Goal: Navigation & Orientation: Find specific page/section

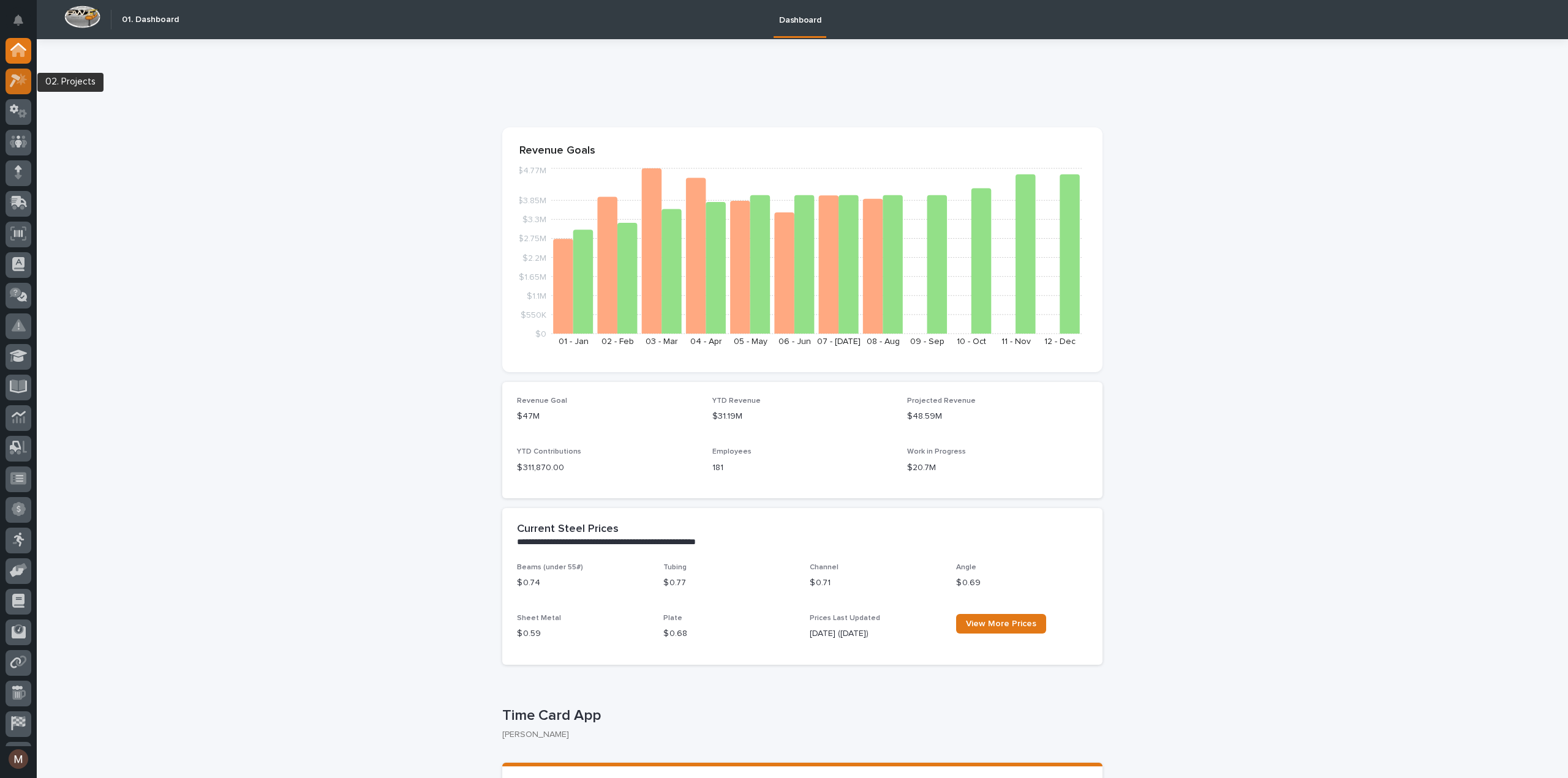
click at [17, 90] on div at bounding box center [18, 81] width 26 height 26
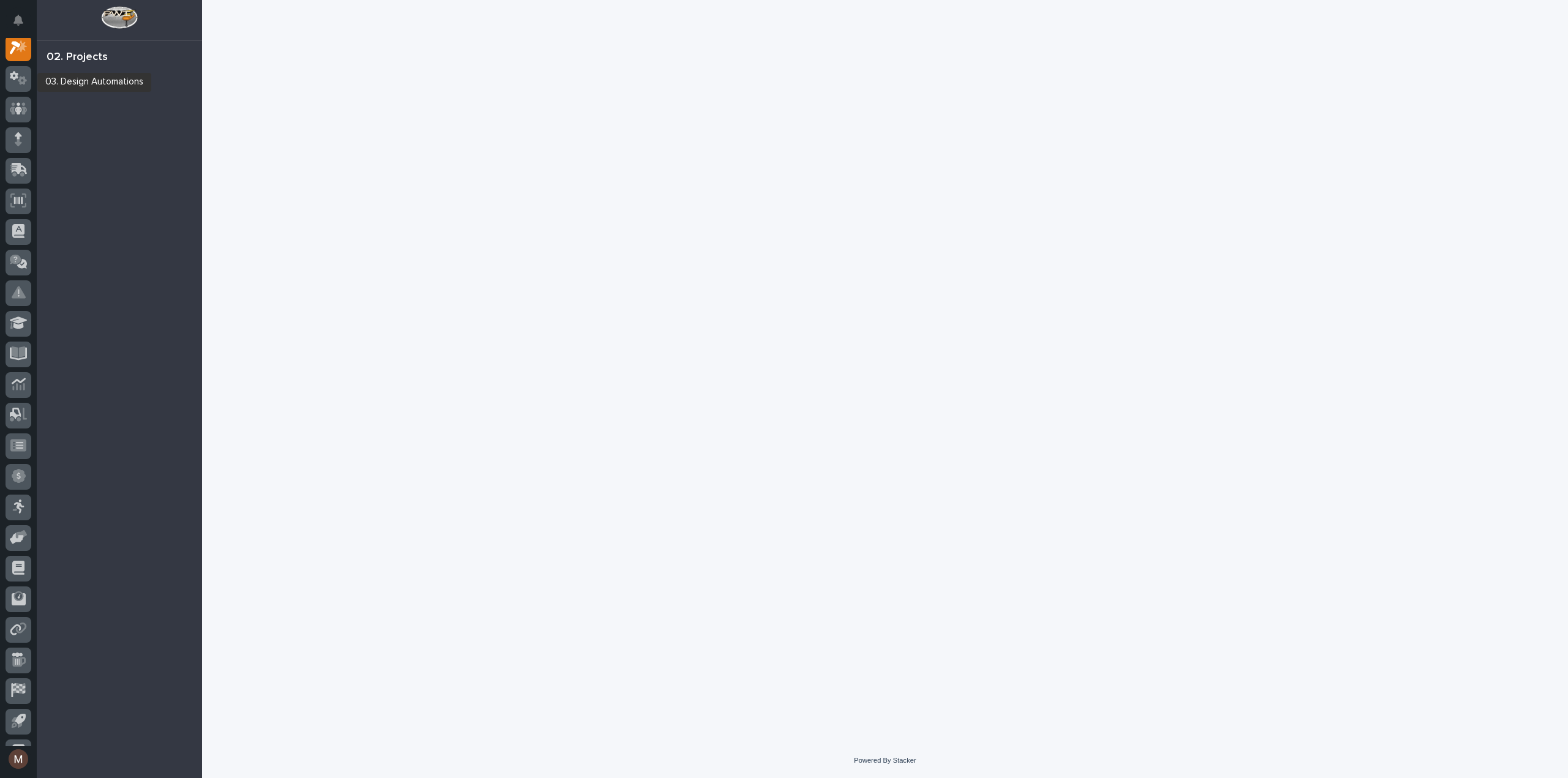
scroll to position [31, 0]
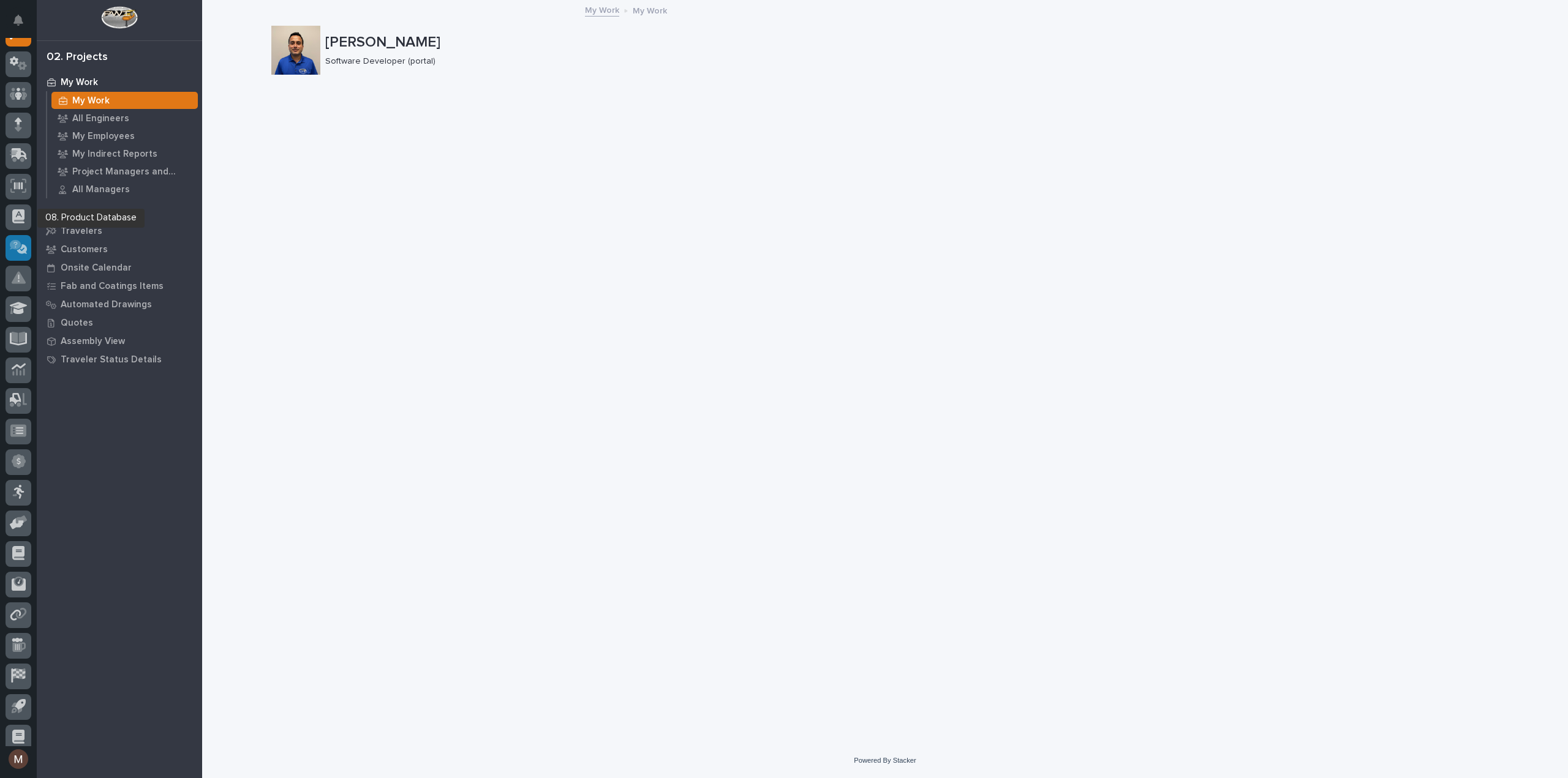
scroll to position [57, 0]
click at [13, 670] on icon at bounding box center [18, 667] width 16 height 14
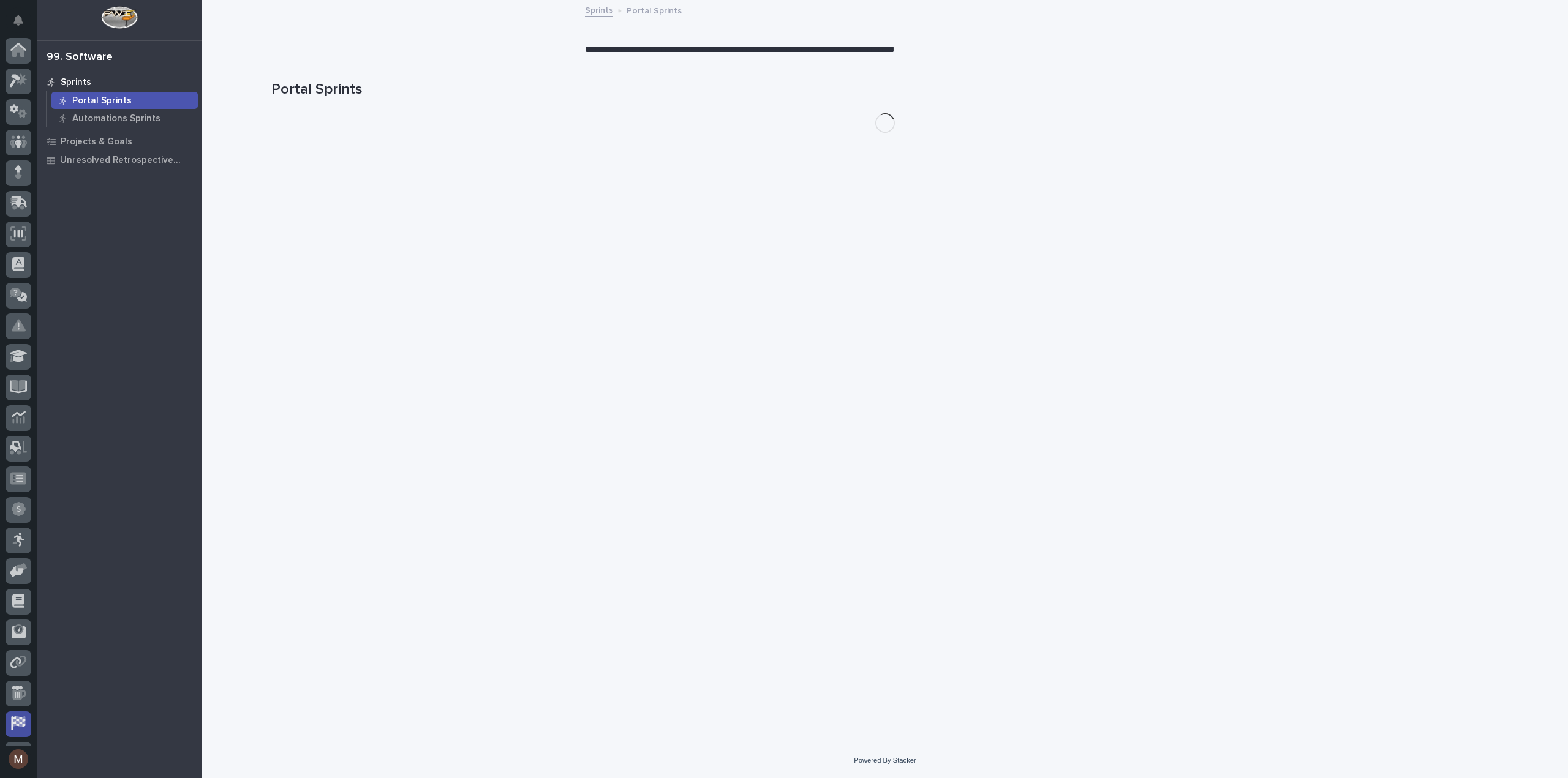
scroll to position [57, 0]
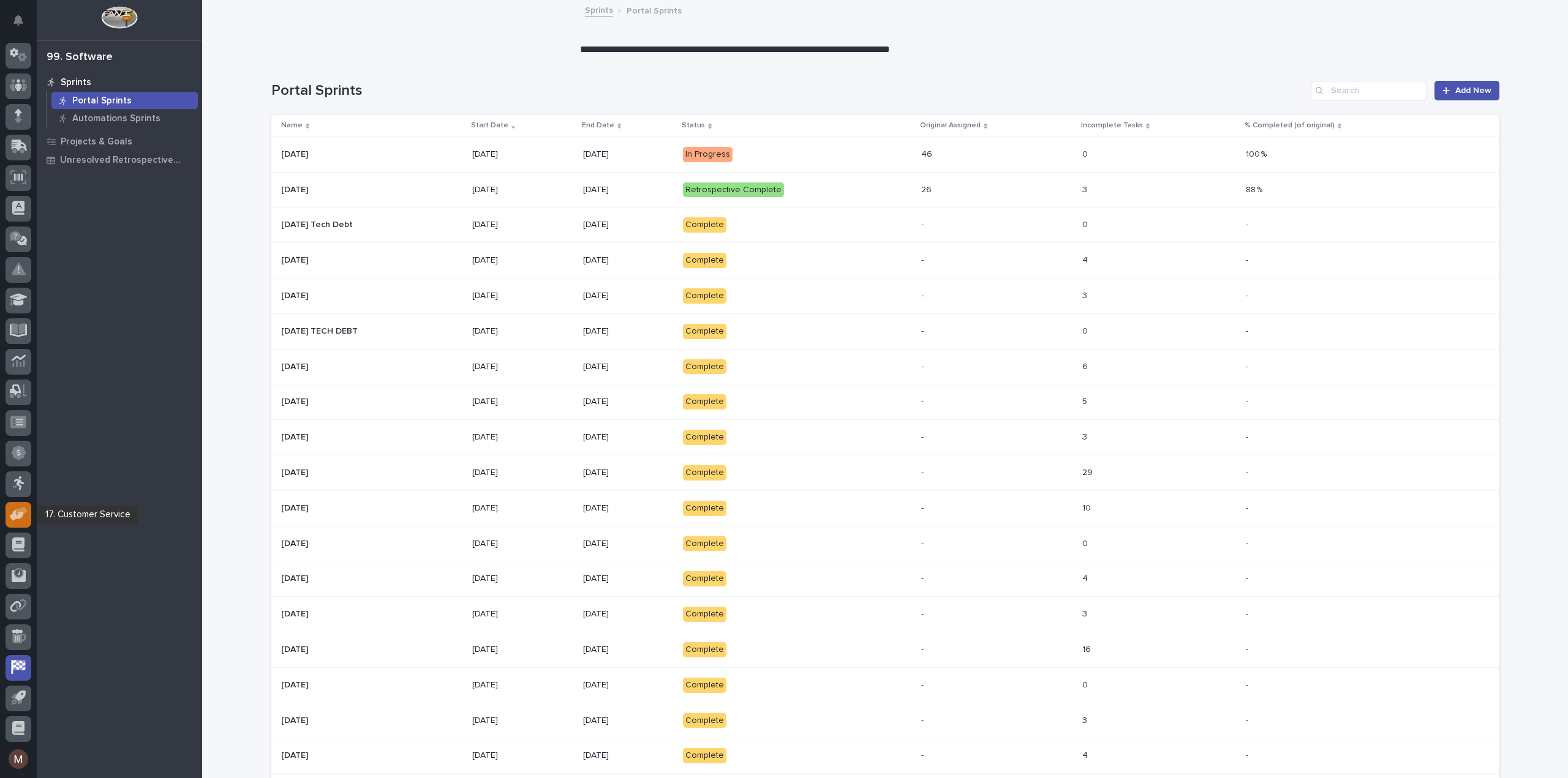
click at [15, 518] on icon at bounding box center [17, 516] width 14 height 12
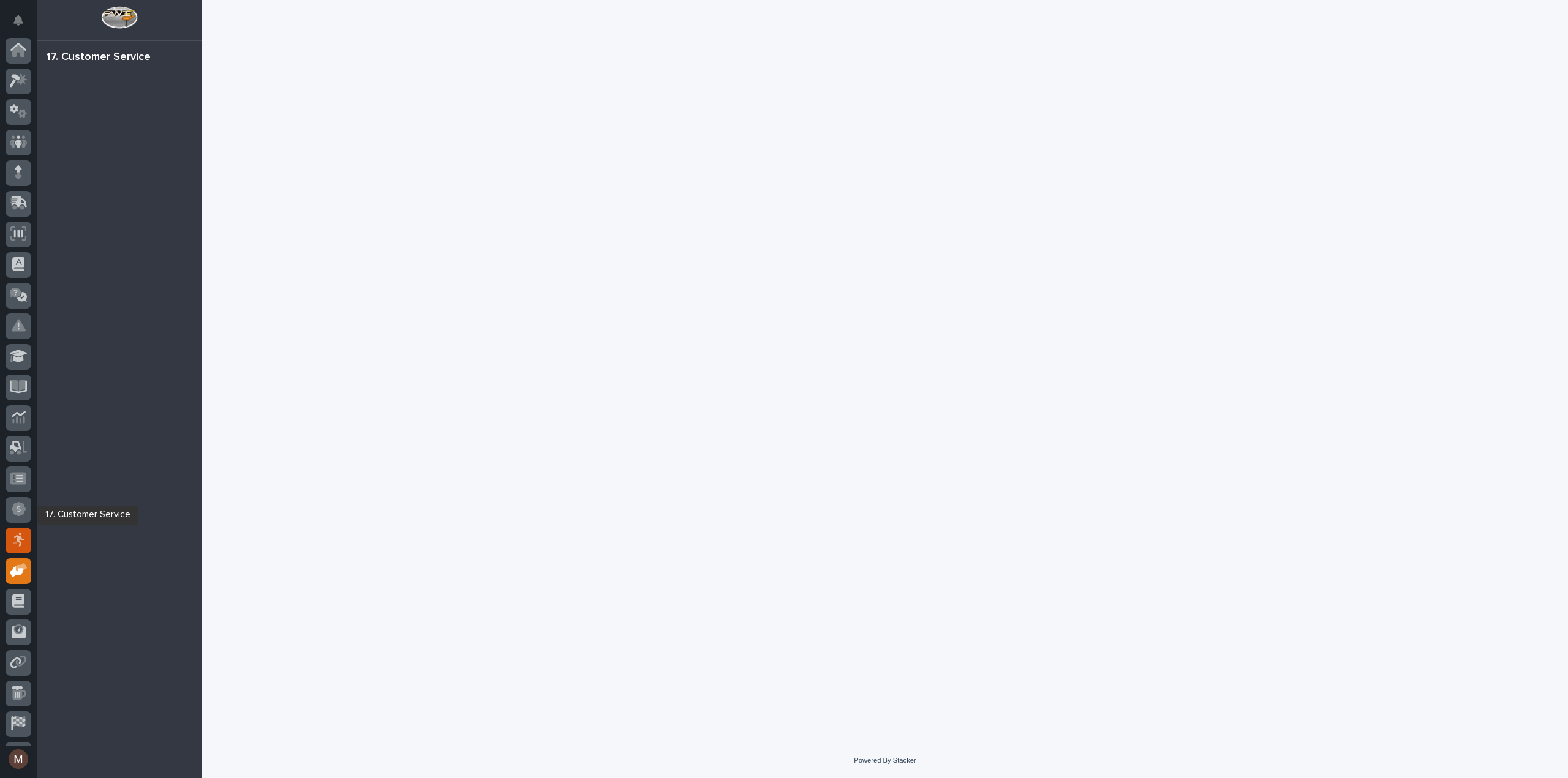
scroll to position [57, 0]
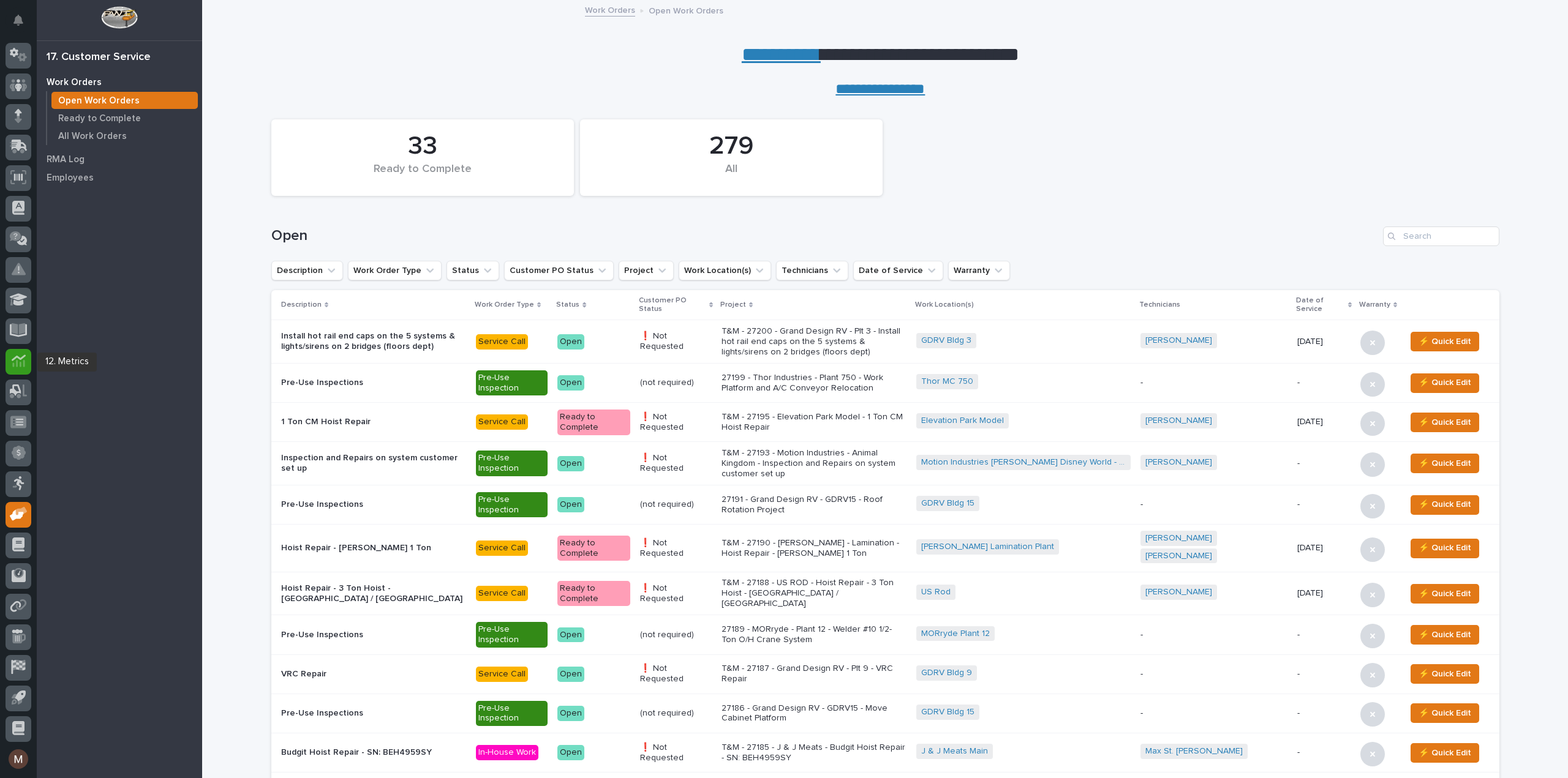
click at [15, 361] on icon at bounding box center [19, 361] width 14 height 14
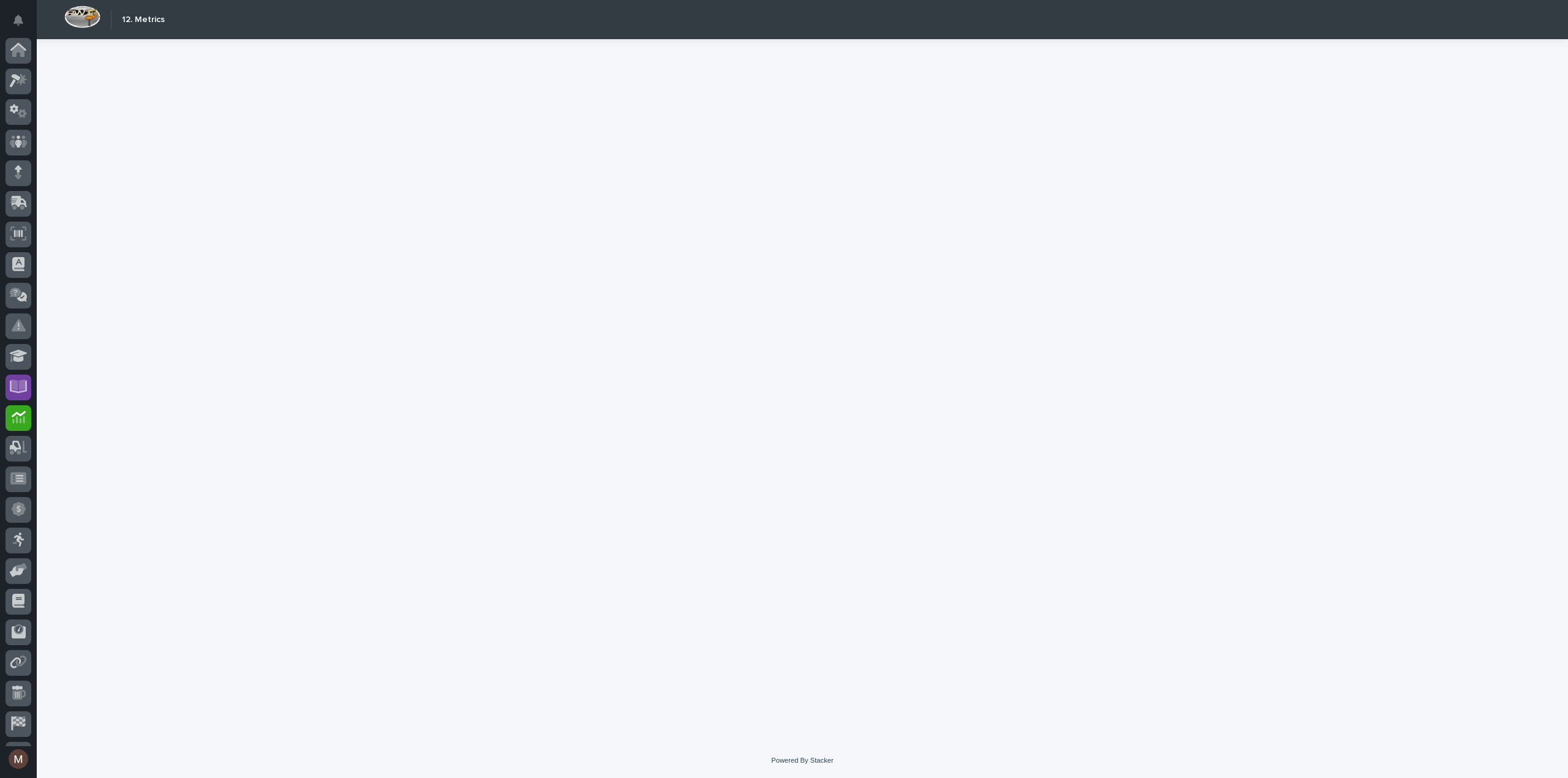
scroll to position [57, 0]
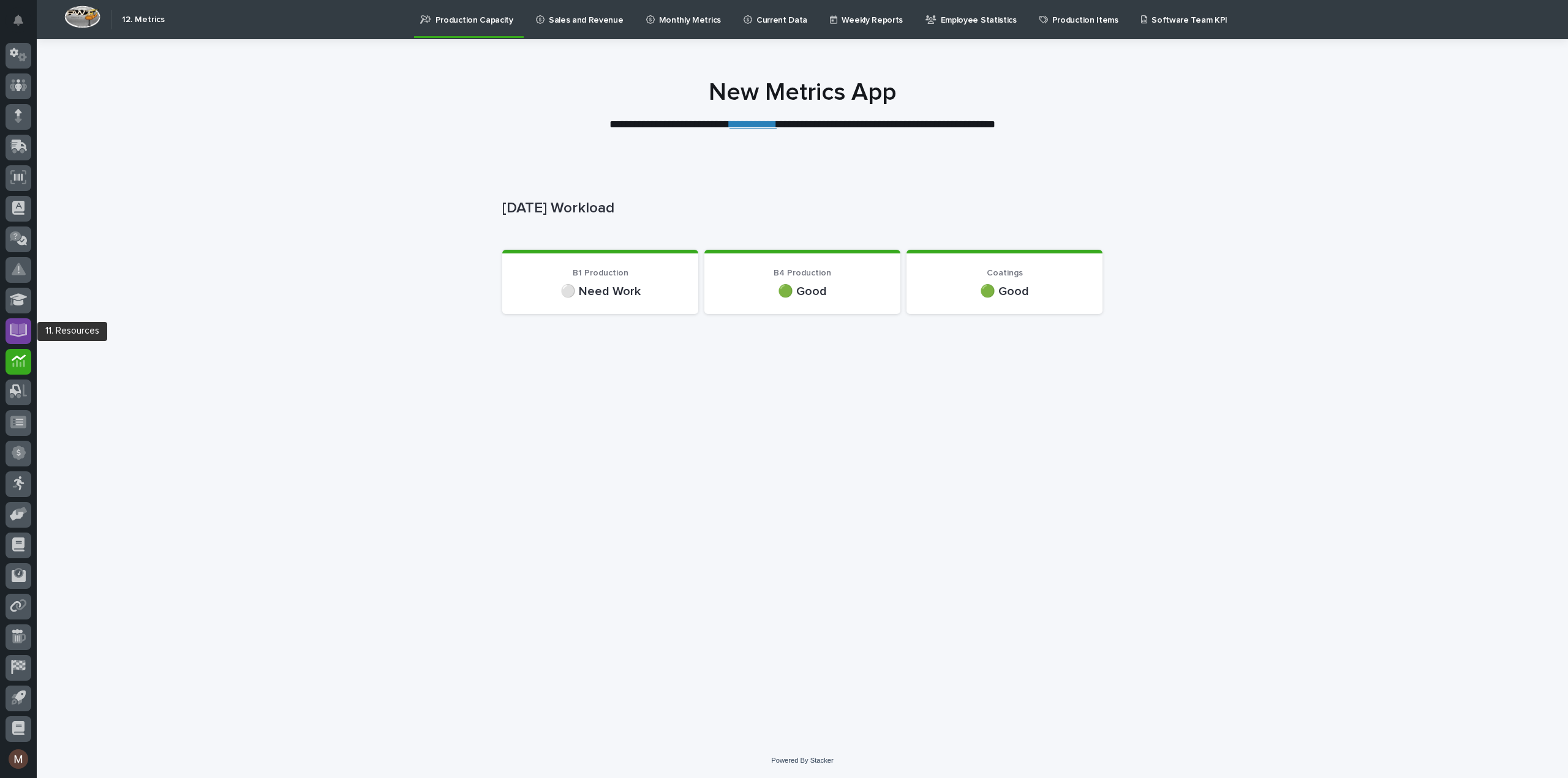
click at [20, 332] on icon at bounding box center [19, 328] width 14 height 12
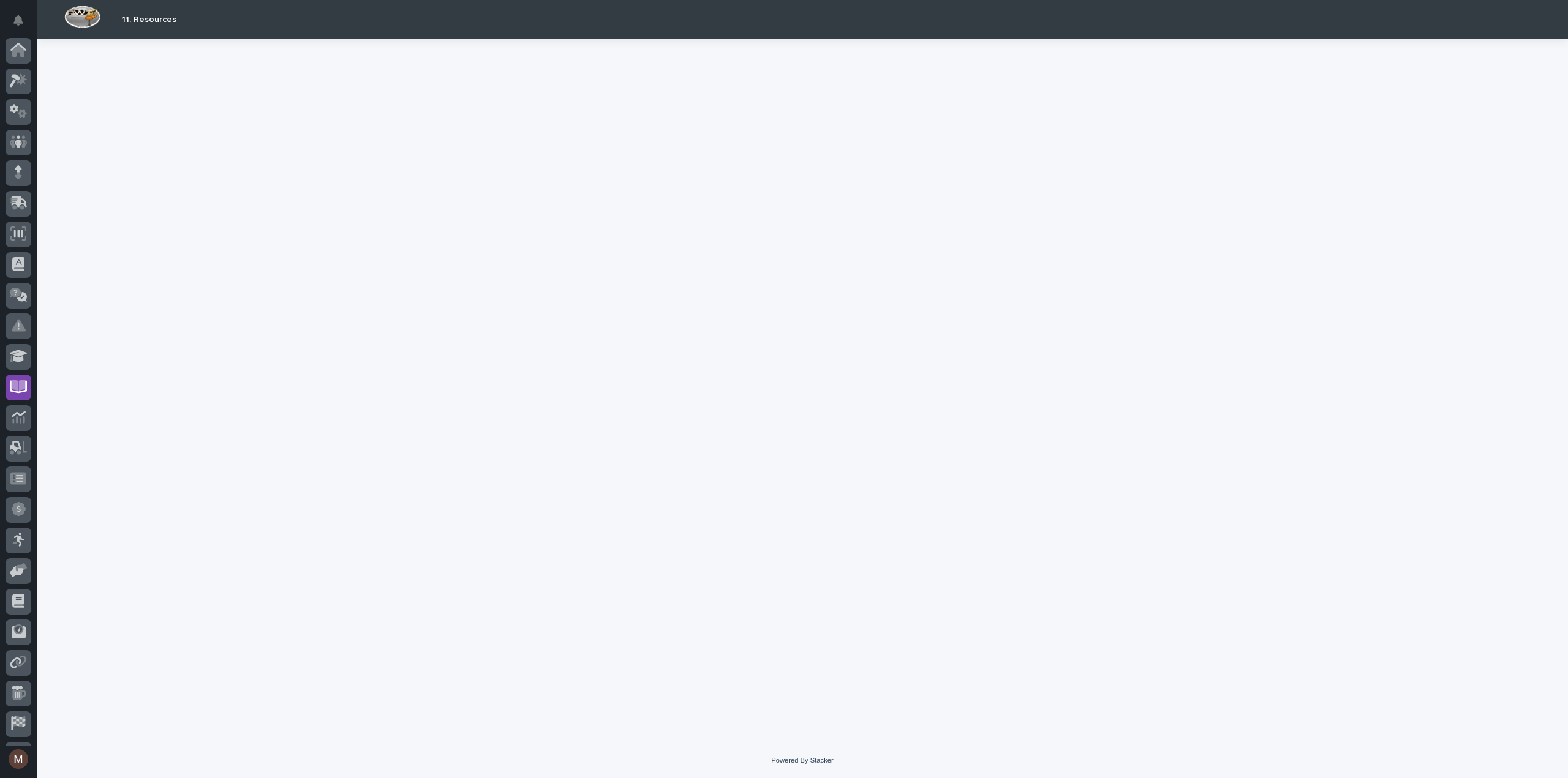
scroll to position [57, 0]
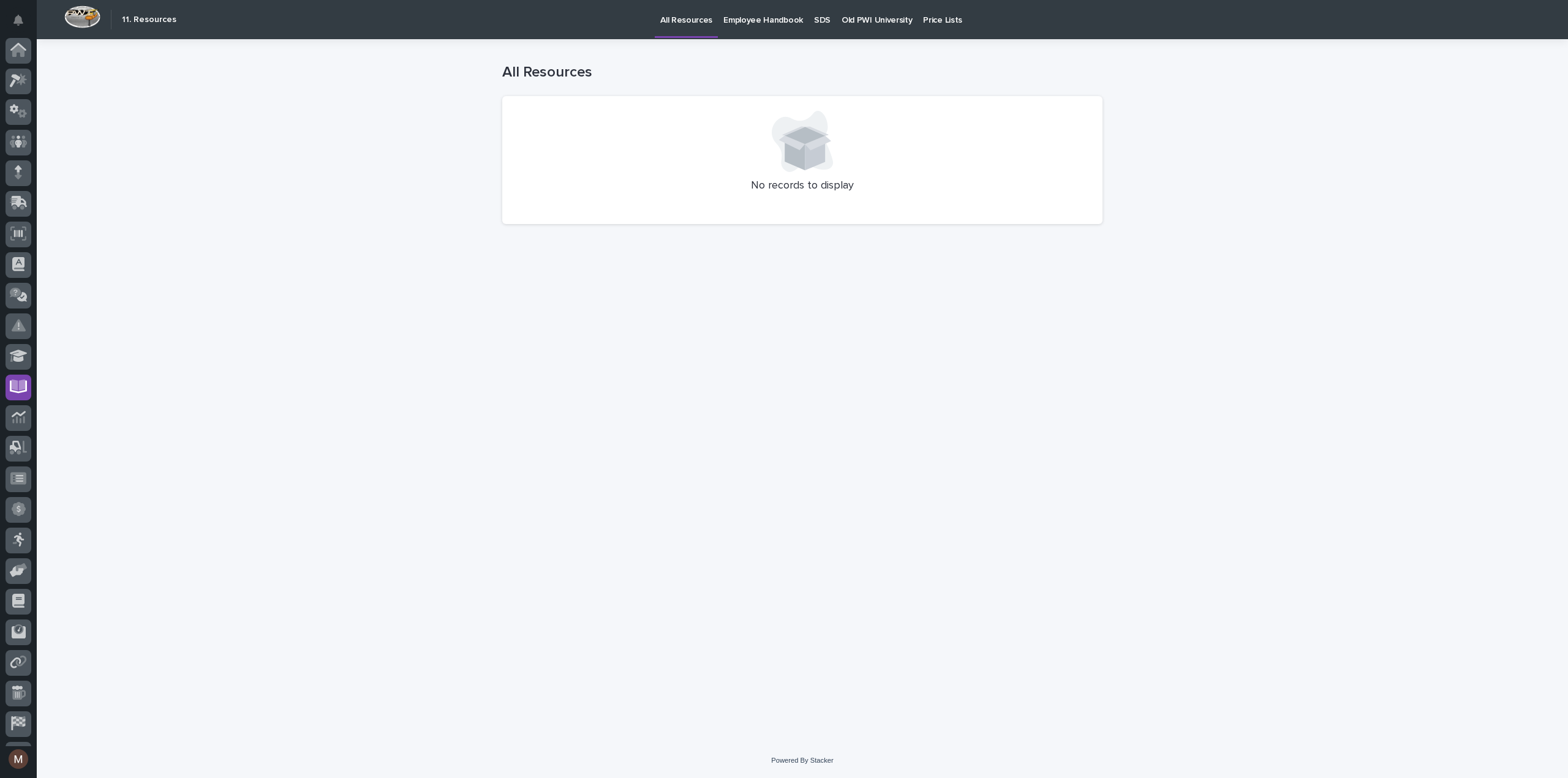
scroll to position [57, 0]
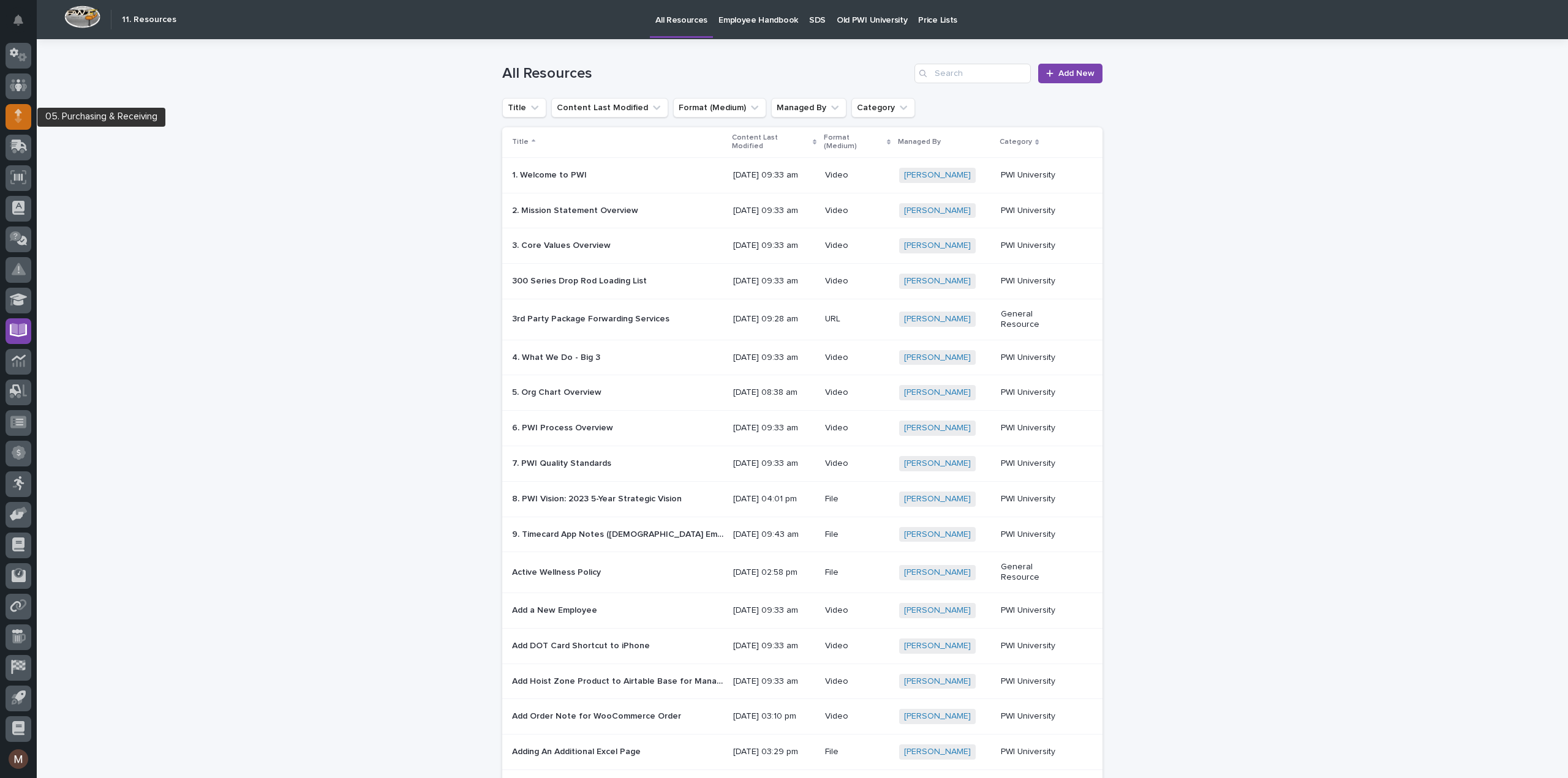
click at [15, 122] on icon at bounding box center [18, 116] width 7 height 14
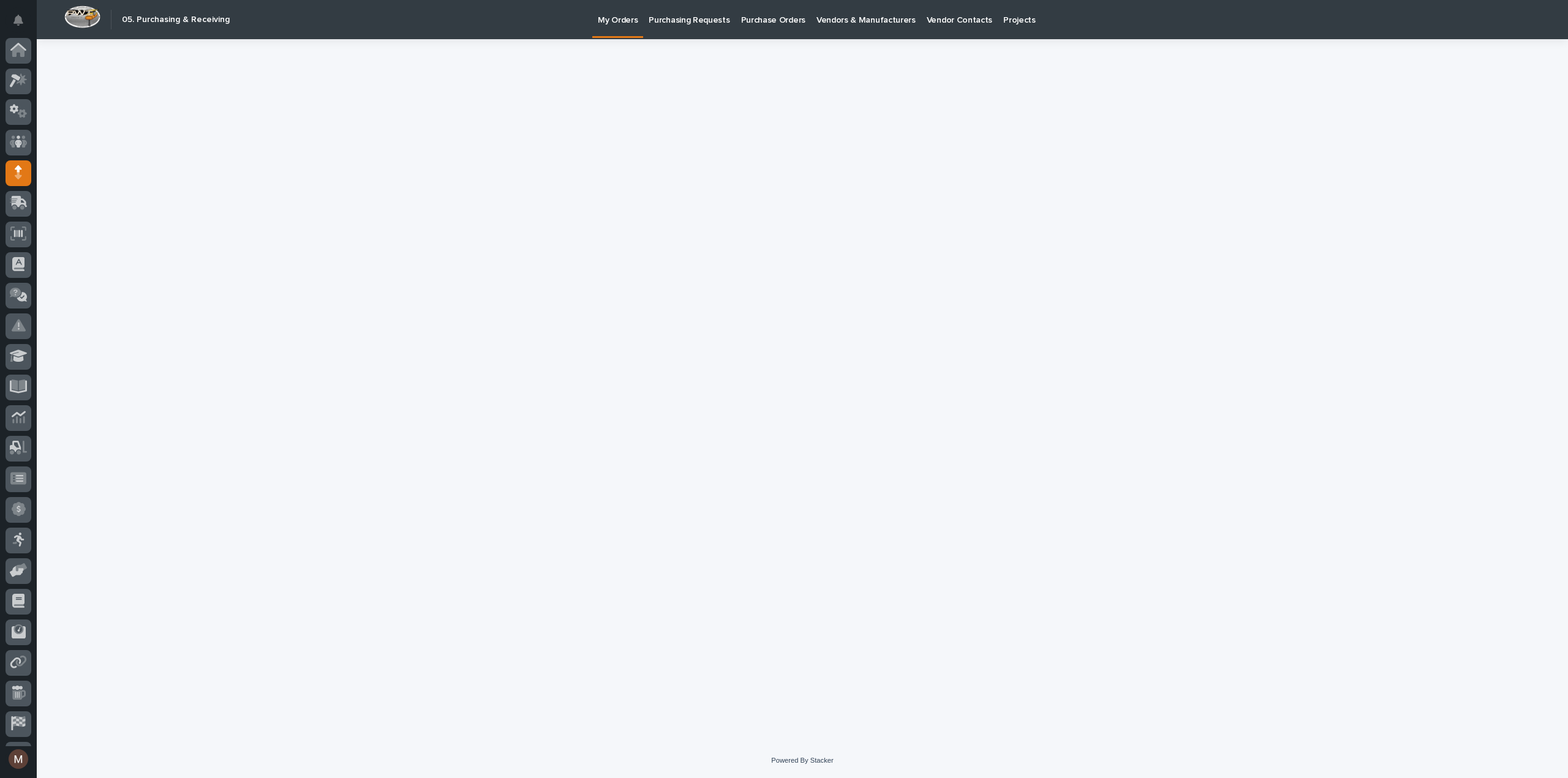
scroll to position [57, 0]
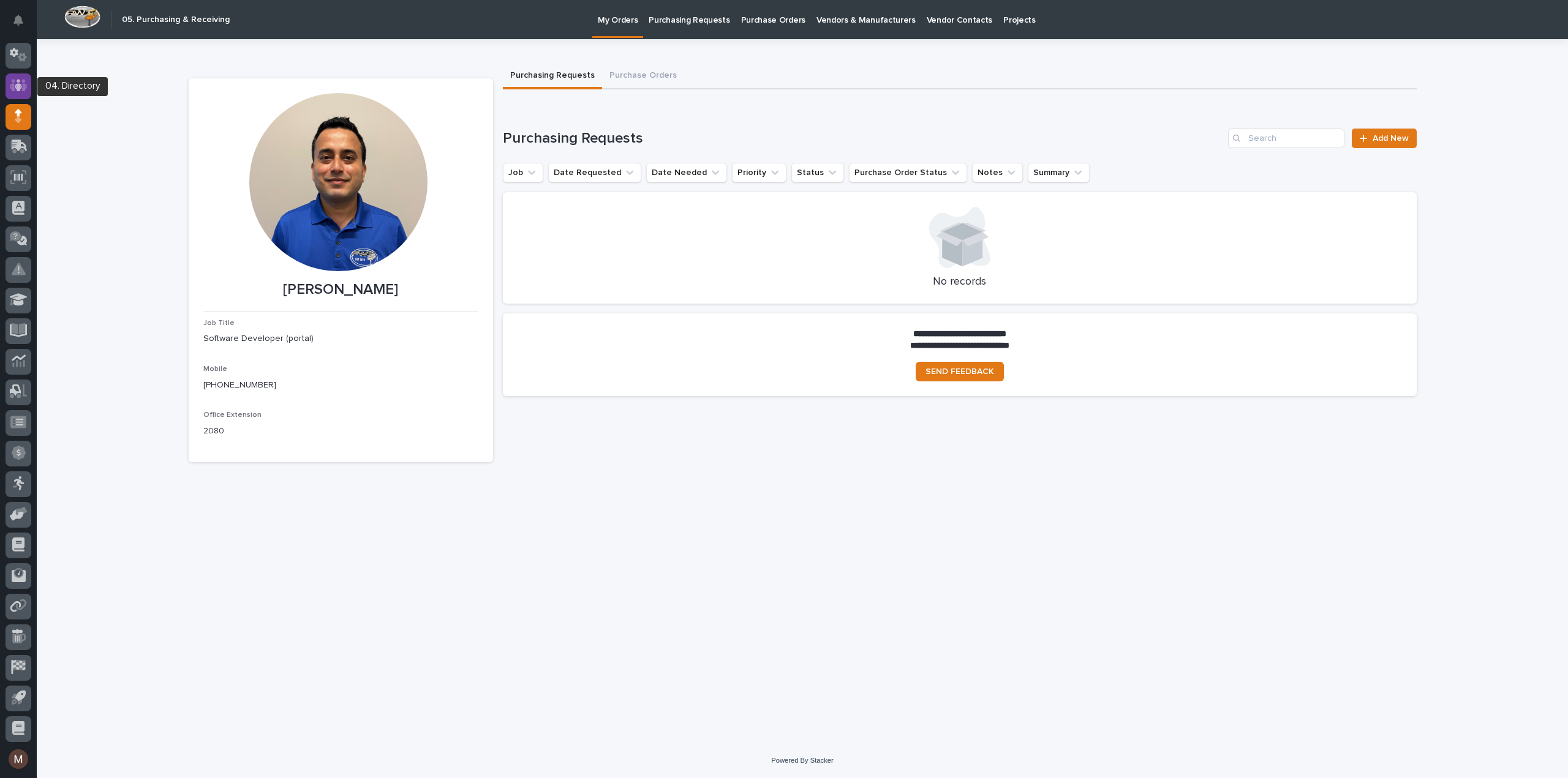
click at [18, 87] on icon at bounding box center [18, 86] width 7 height 13
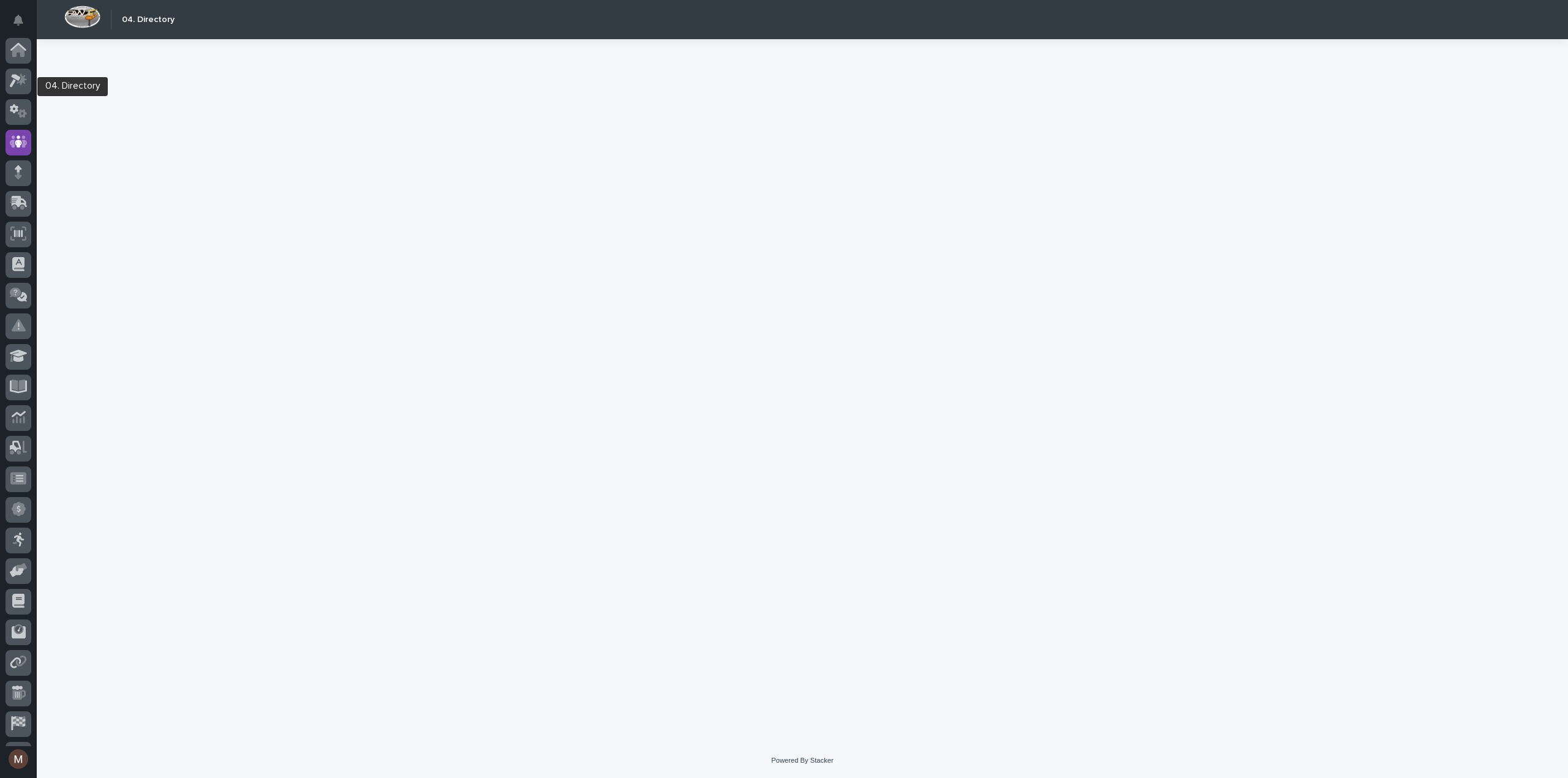
scroll to position [57, 0]
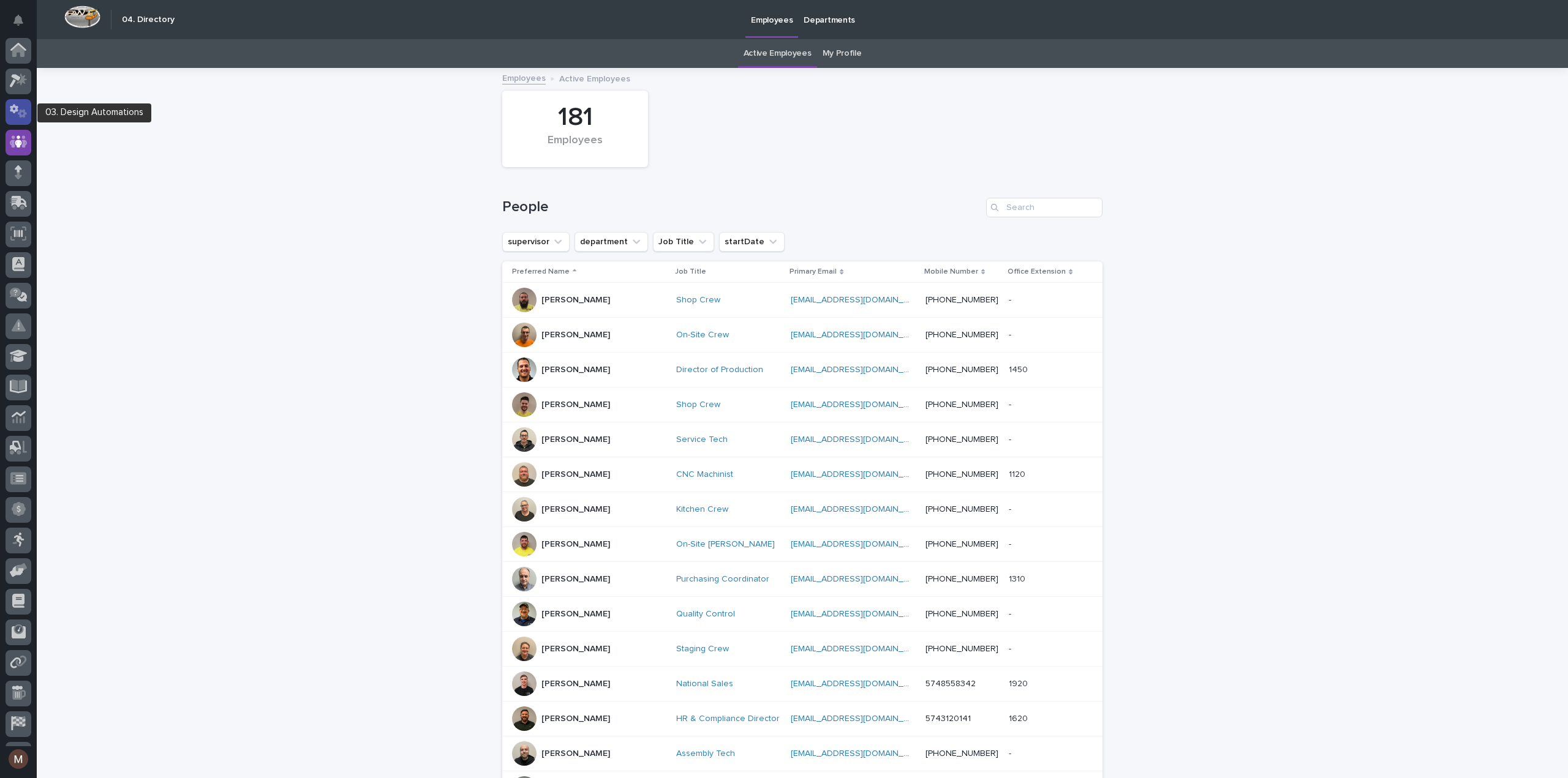
click at [13, 110] on icon at bounding box center [13, 109] width 9 height 9
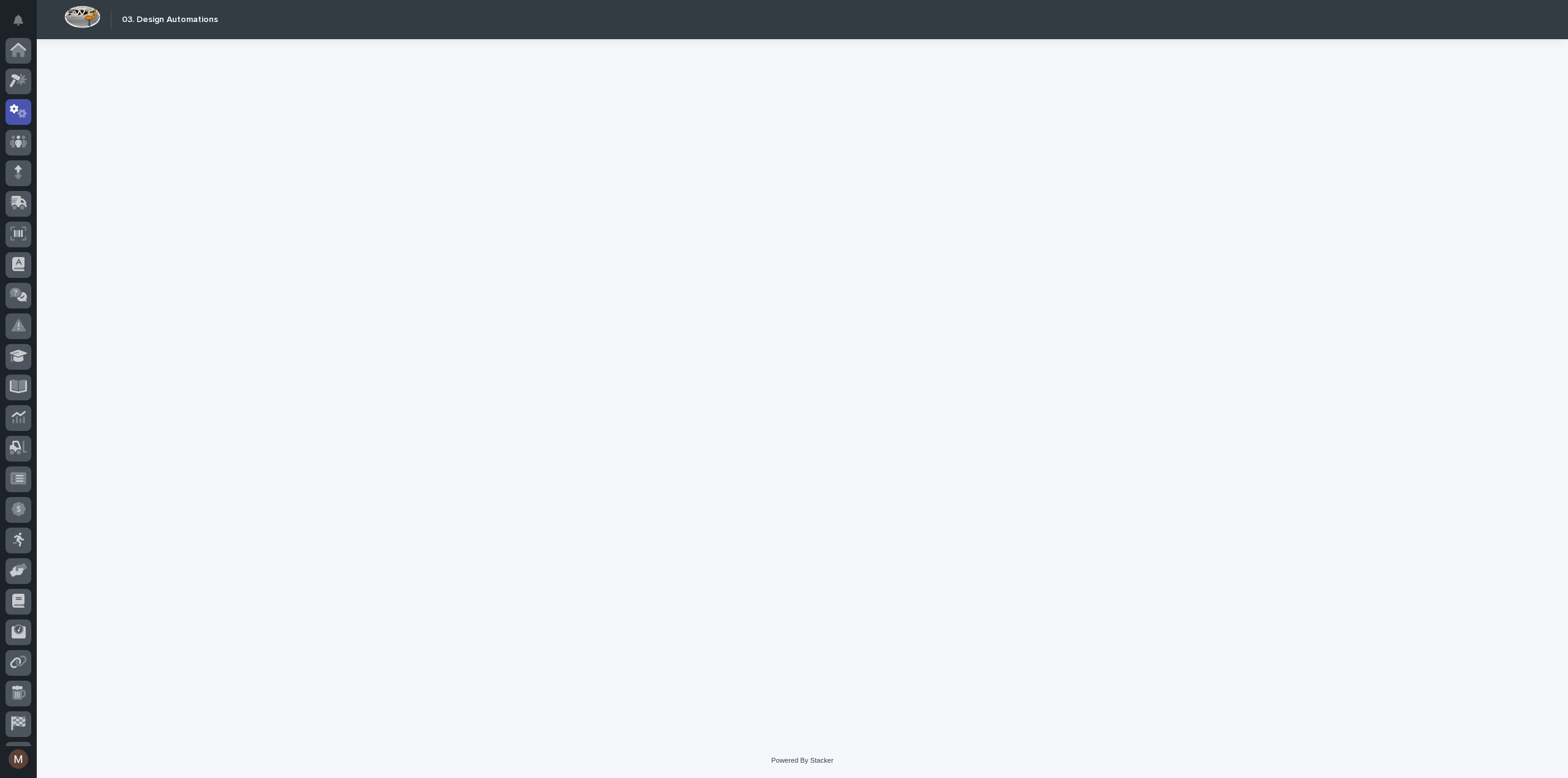
scroll to position [57, 0]
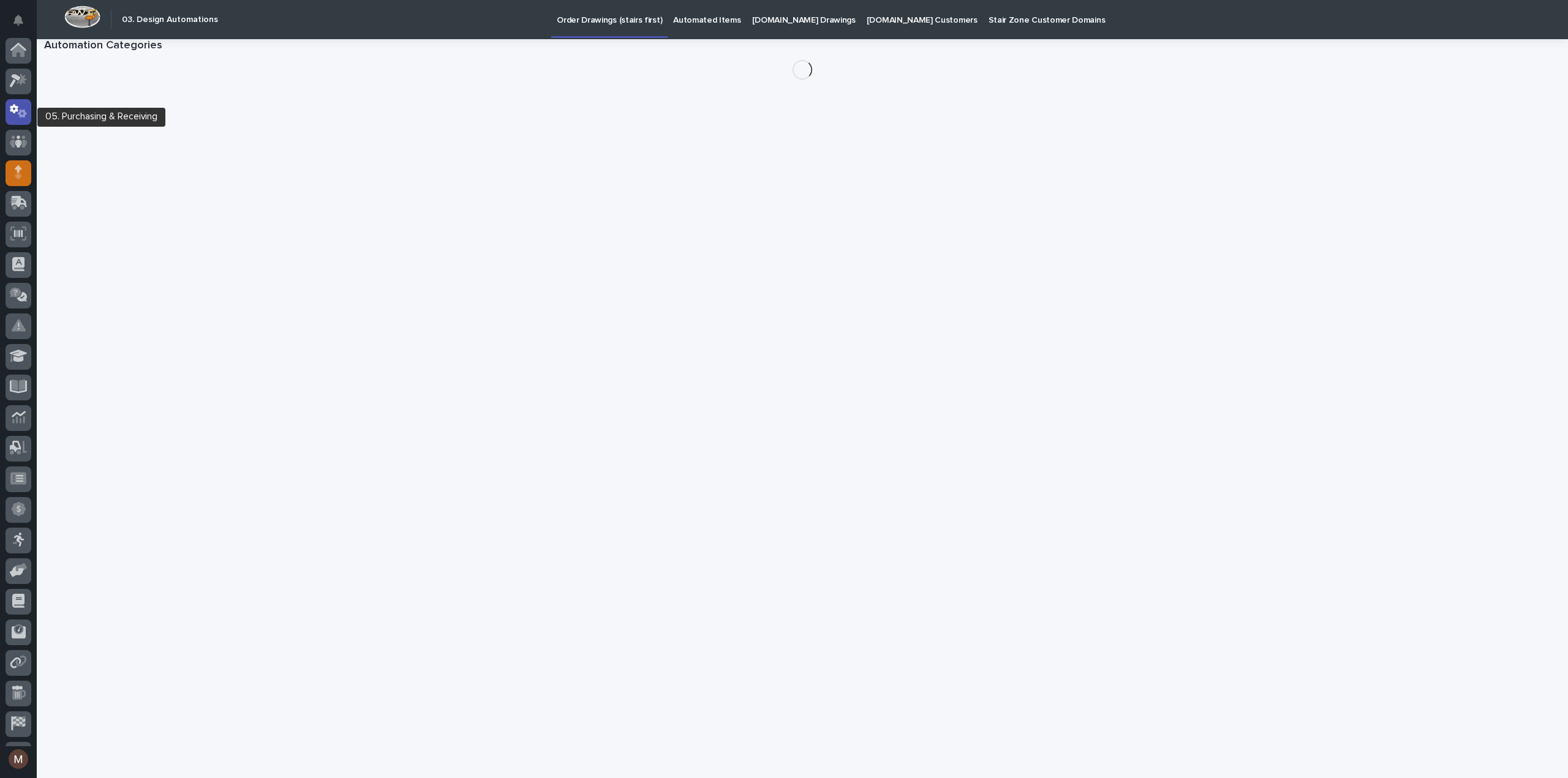
scroll to position [57, 0]
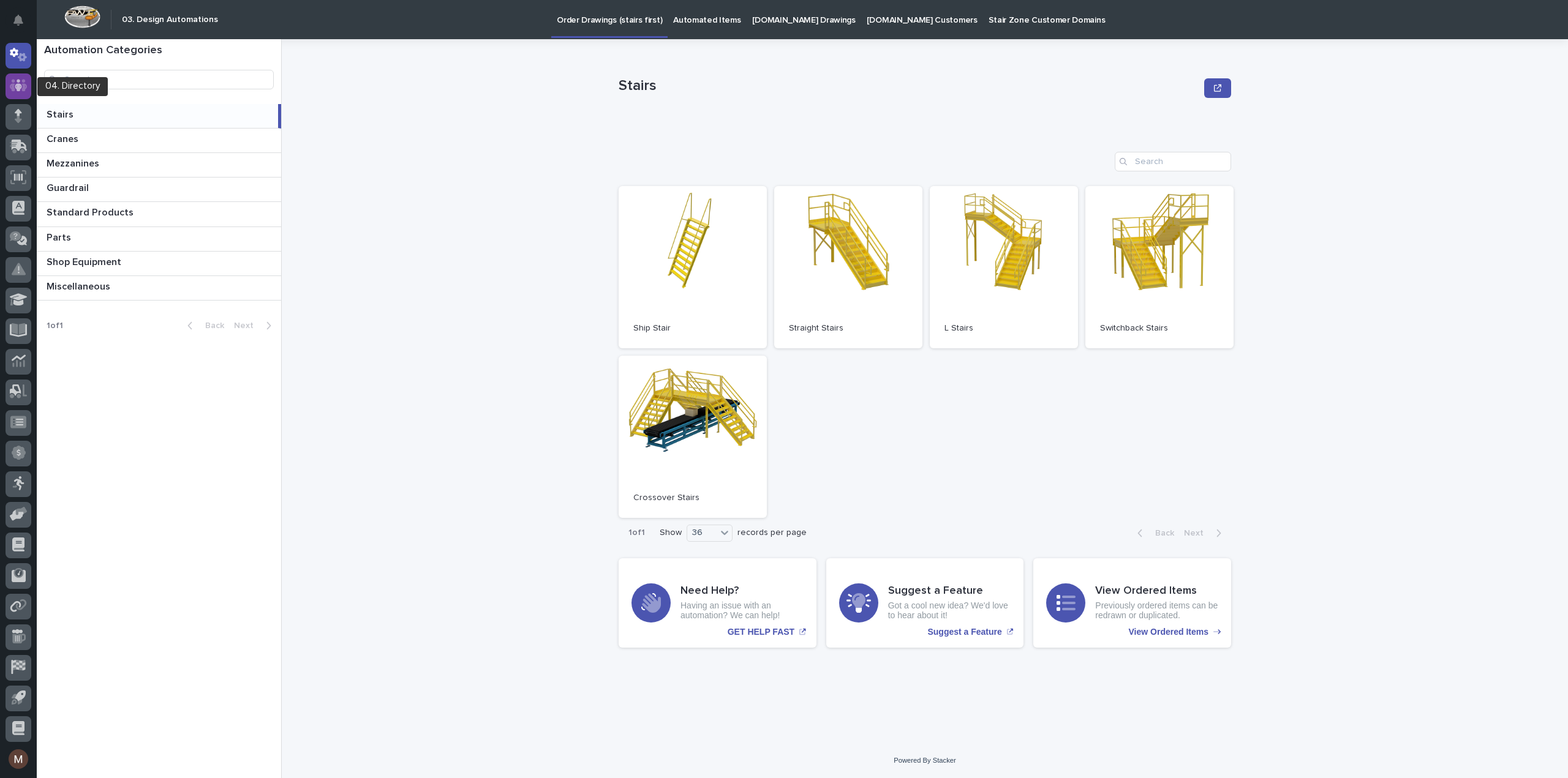
click at [10, 79] on icon at bounding box center [18, 86] width 18 height 14
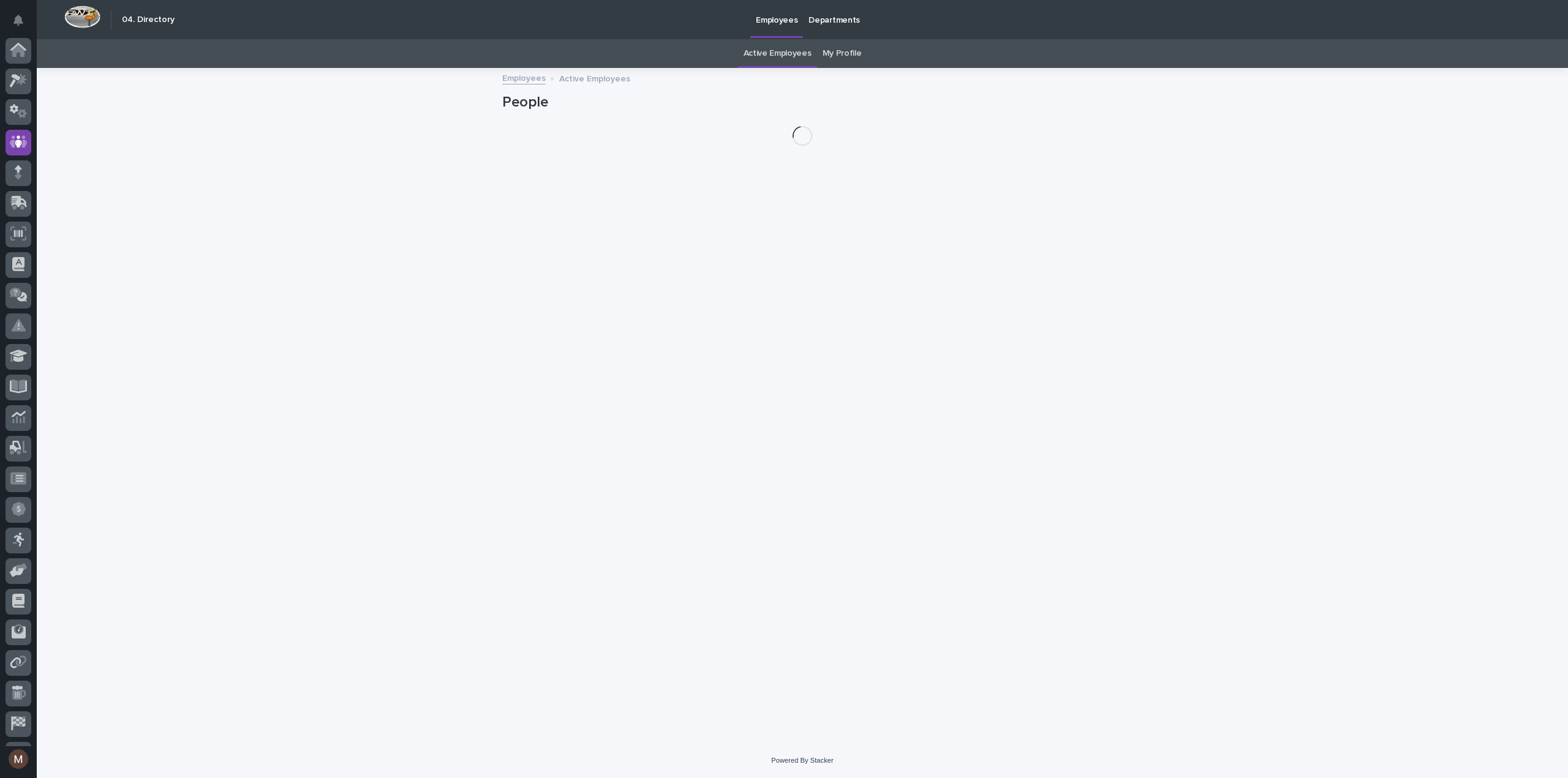
scroll to position [57, 0]
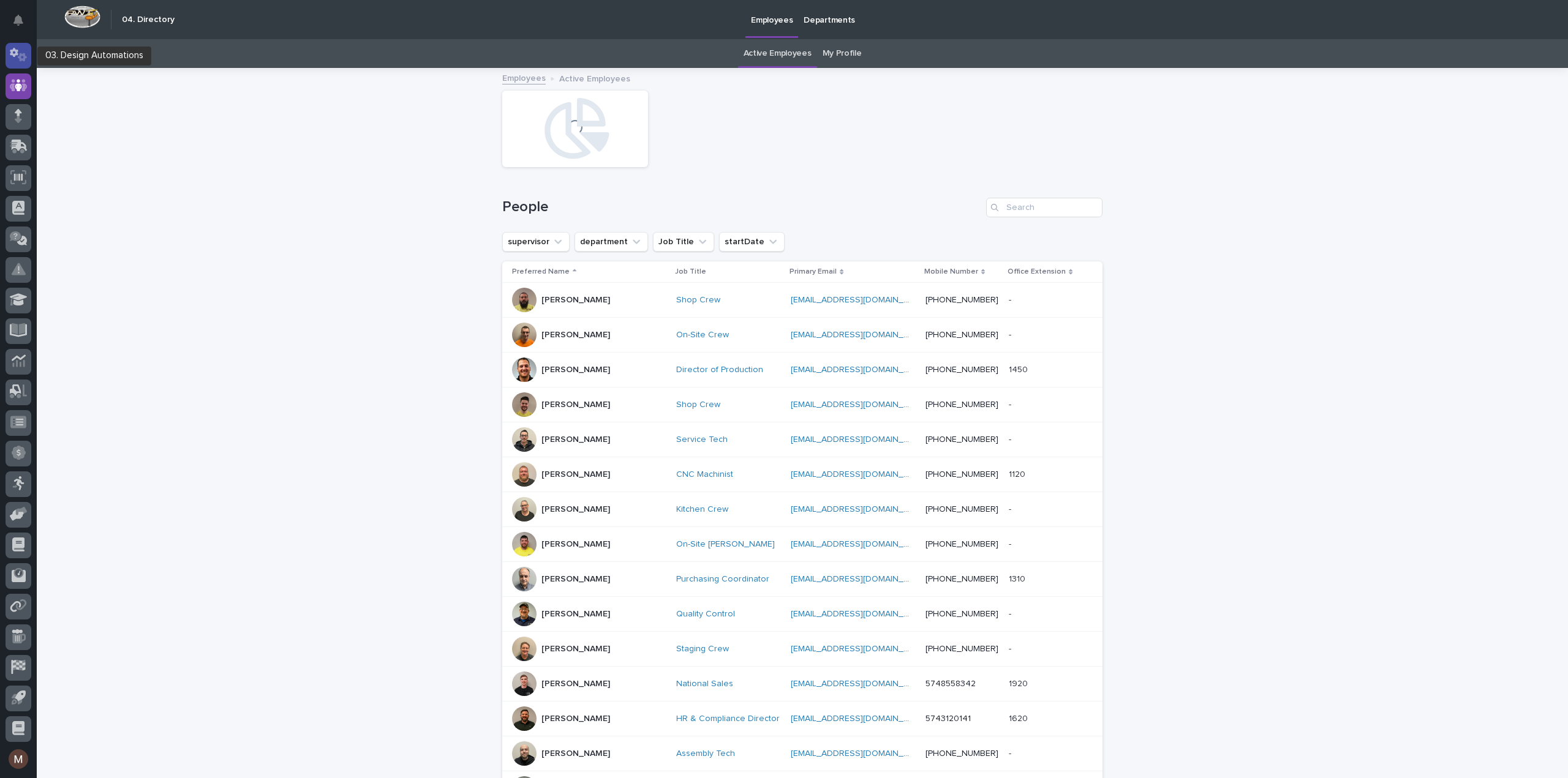
click at [15, 59] on icon at bounding box center [18, 55] width 18 height 14
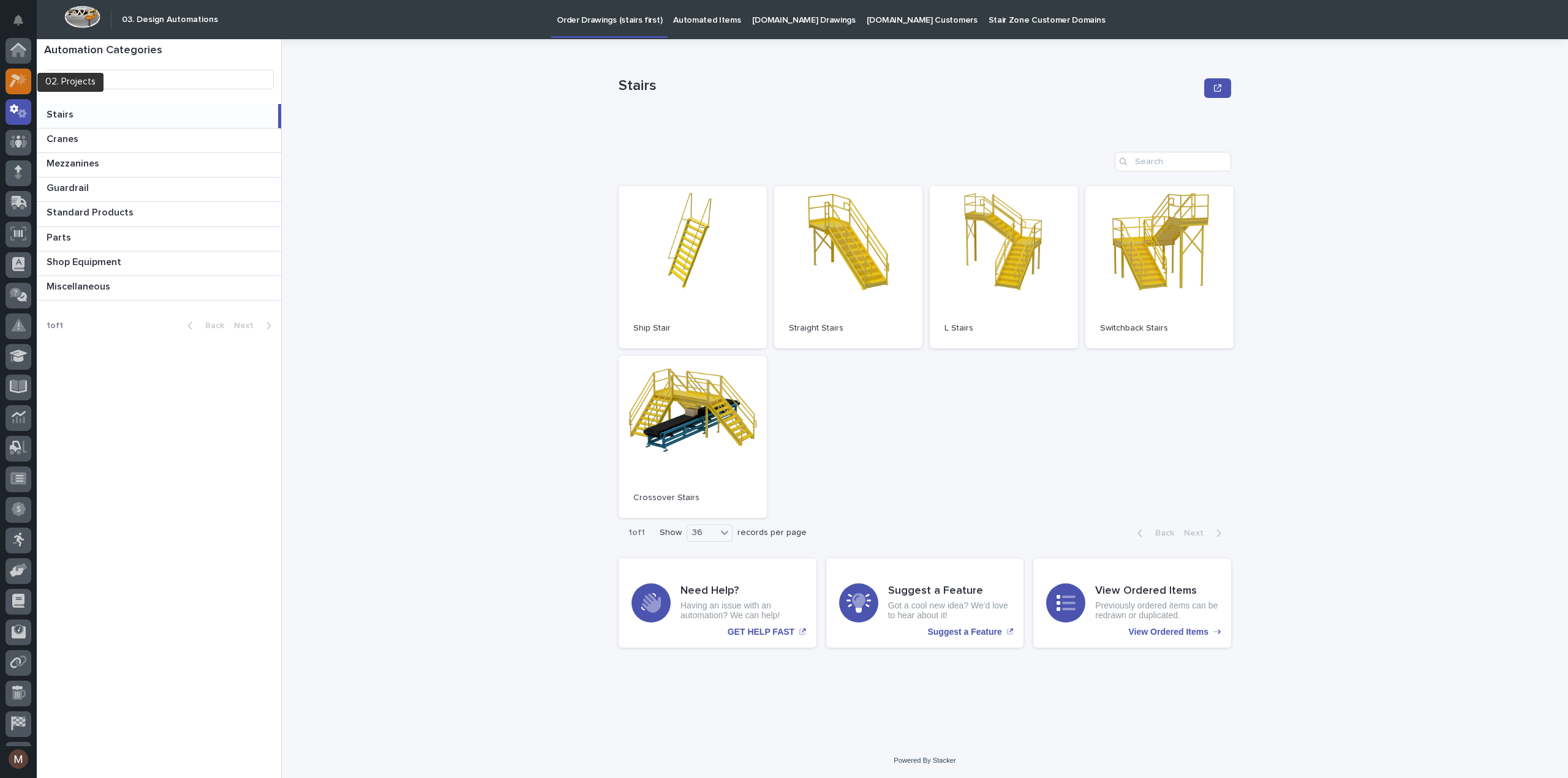
click at [15, 83] on icon at bounding box center [18, 80] width 18 height 14
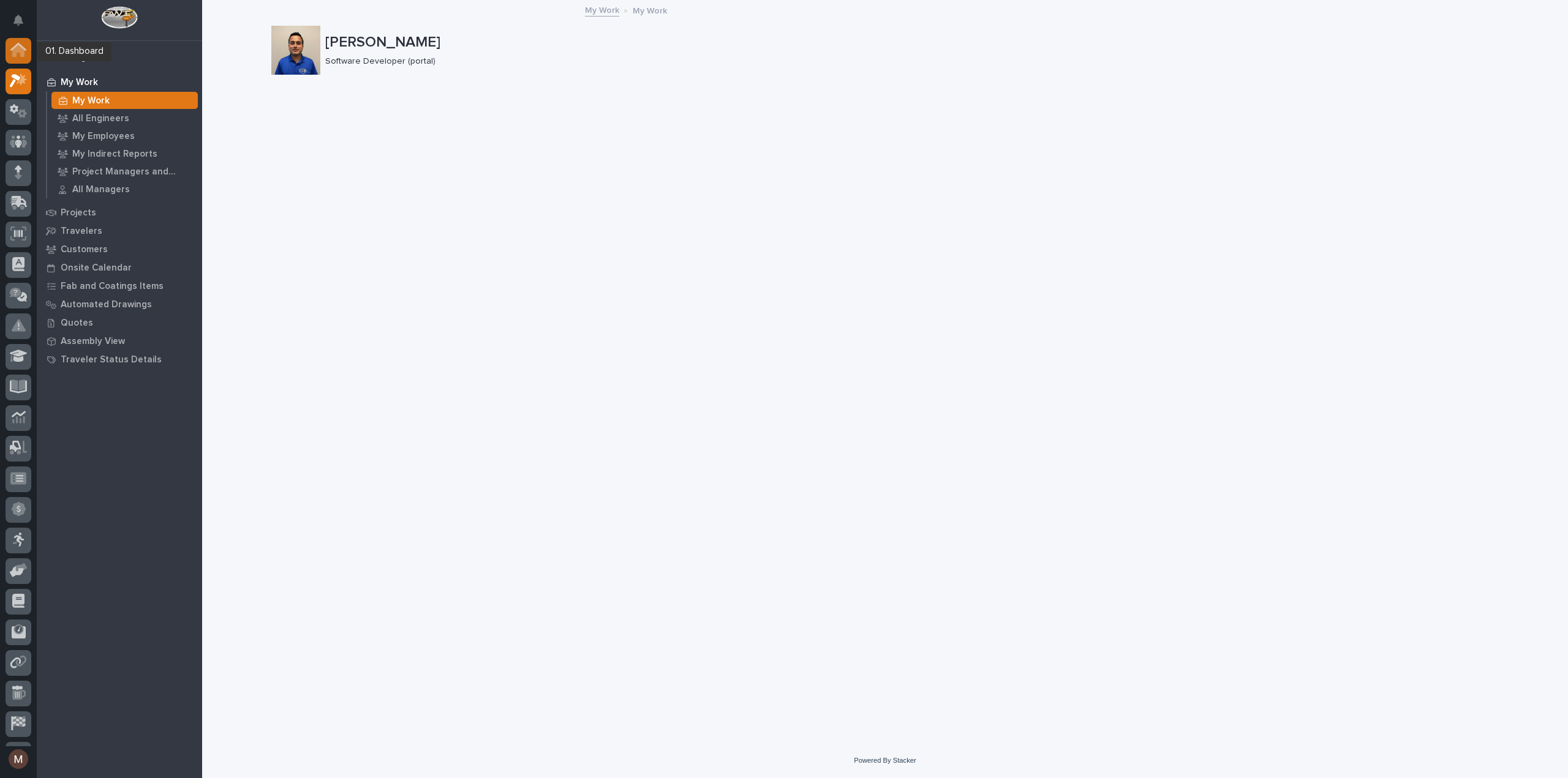
click at [17, 50] on icon at bounding box center [19, 52] width 13 height 13
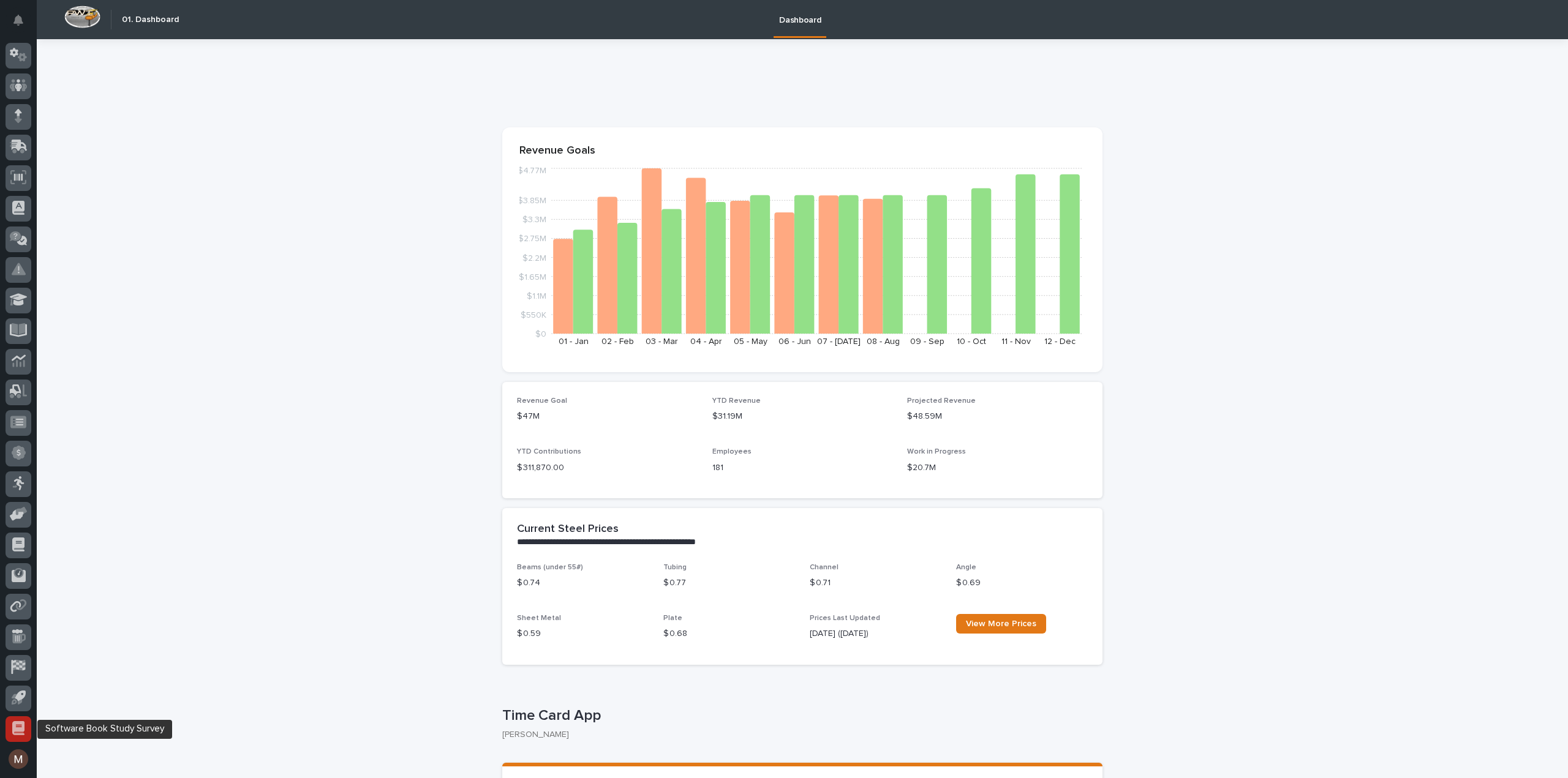
click at [17, 721] on icon at bounding box center [19, 728] width 13 height 14
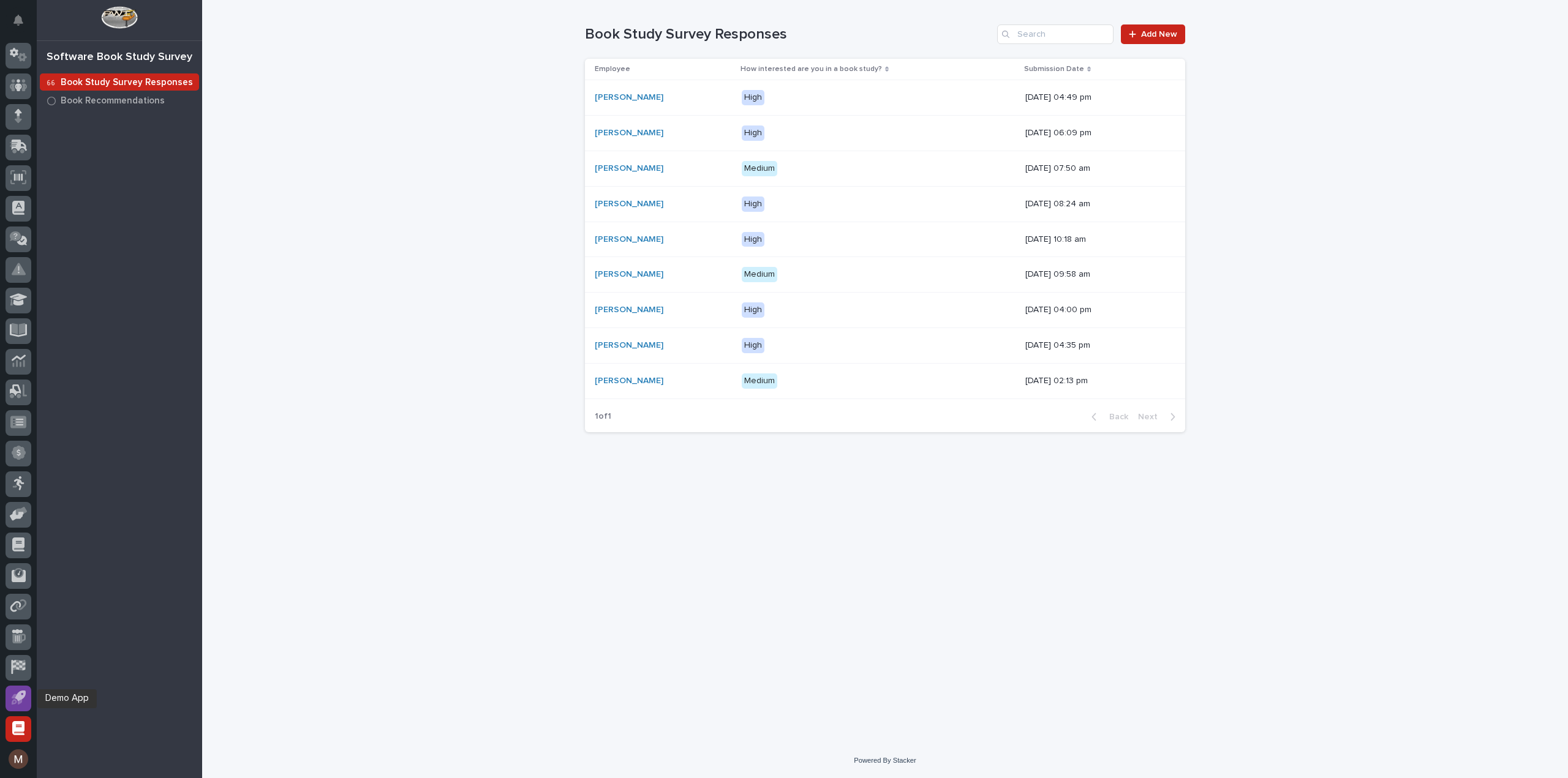
click at [16, 704] on div at bounding box center [18, 698] width 26 height 26
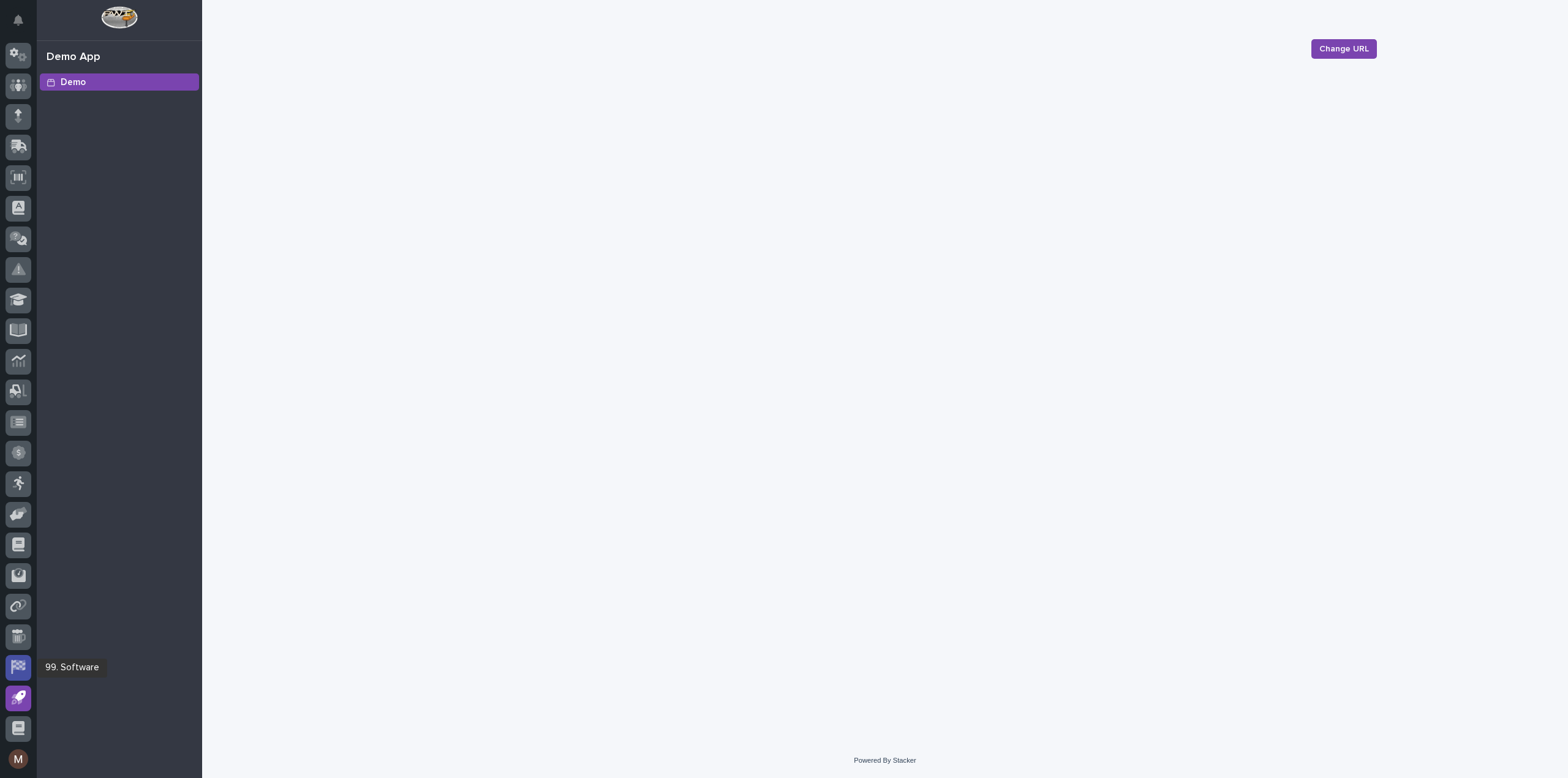
click at [15, 666] on icon at bounding box center [18, 667] width 14 height 14
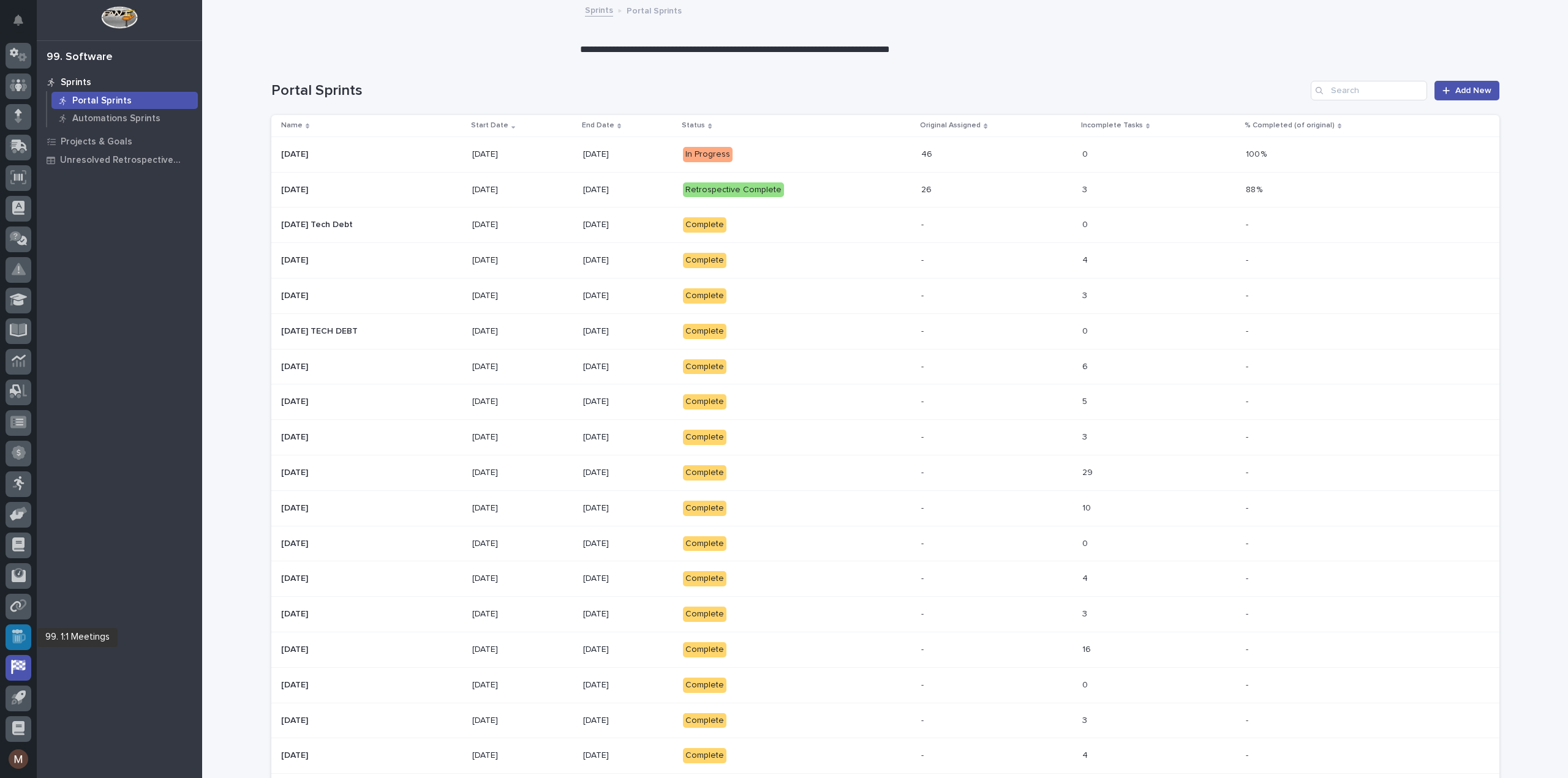
click at [16, 640] on icon at bounding box center [19, 638] width 13 height 9
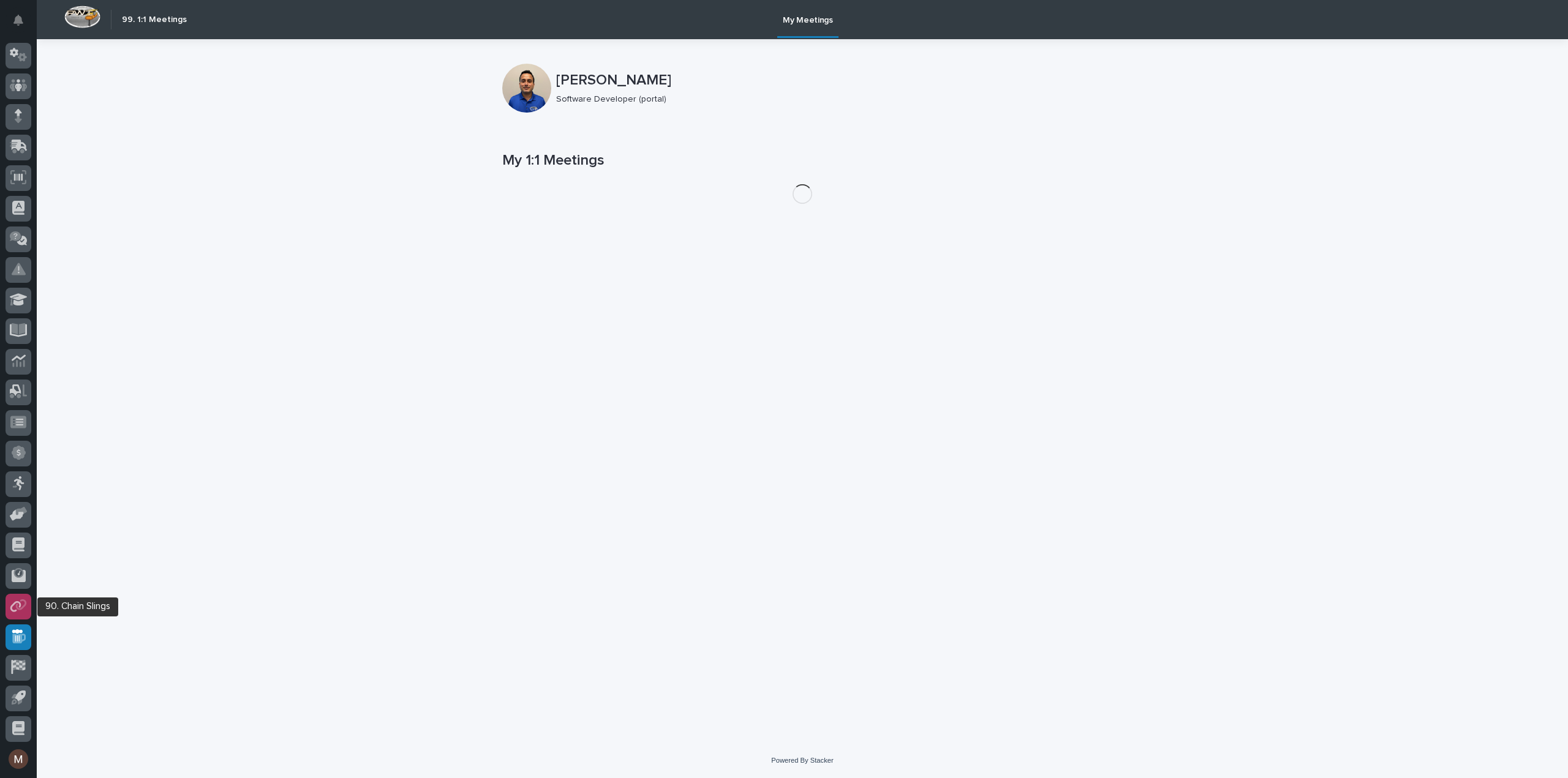
click at [13, 615] on div at bounding box center [18, 606] width 26 height 26
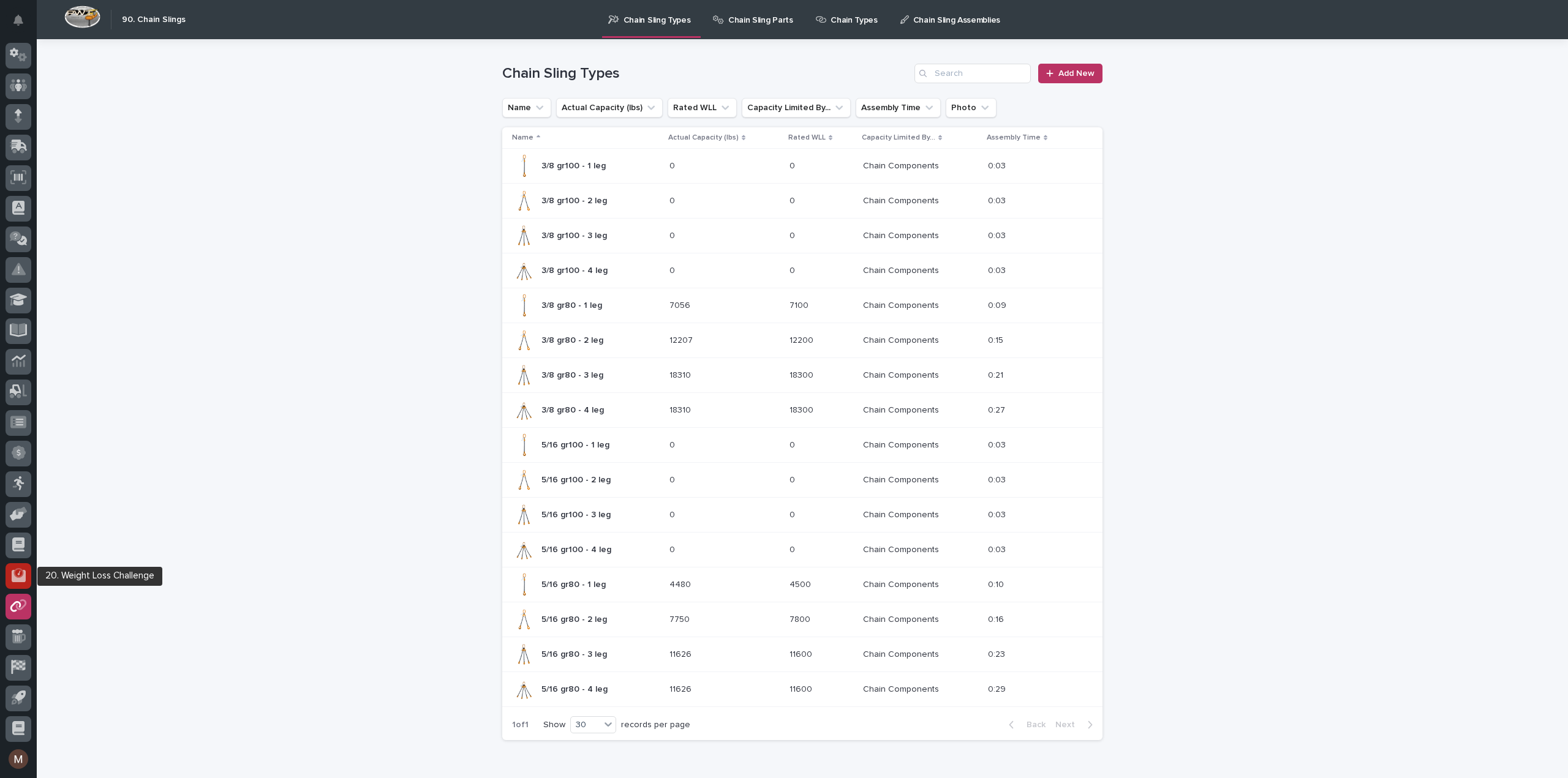
click at [9, 577] on div at bounding box center [18, 576] width 26 height 26
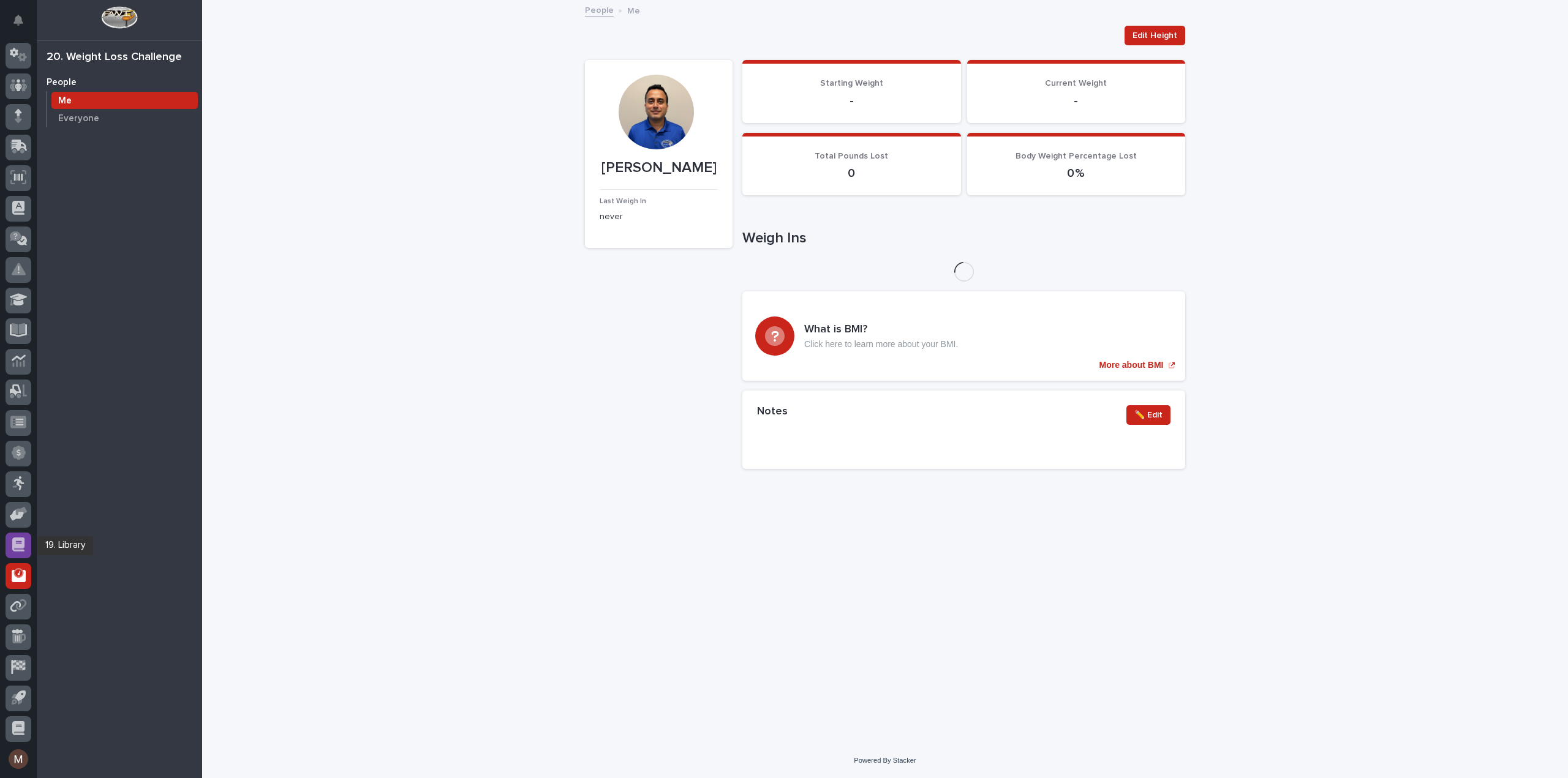
click at [13, 545] on icon at bounding box center [19, 545] width 13 height 14
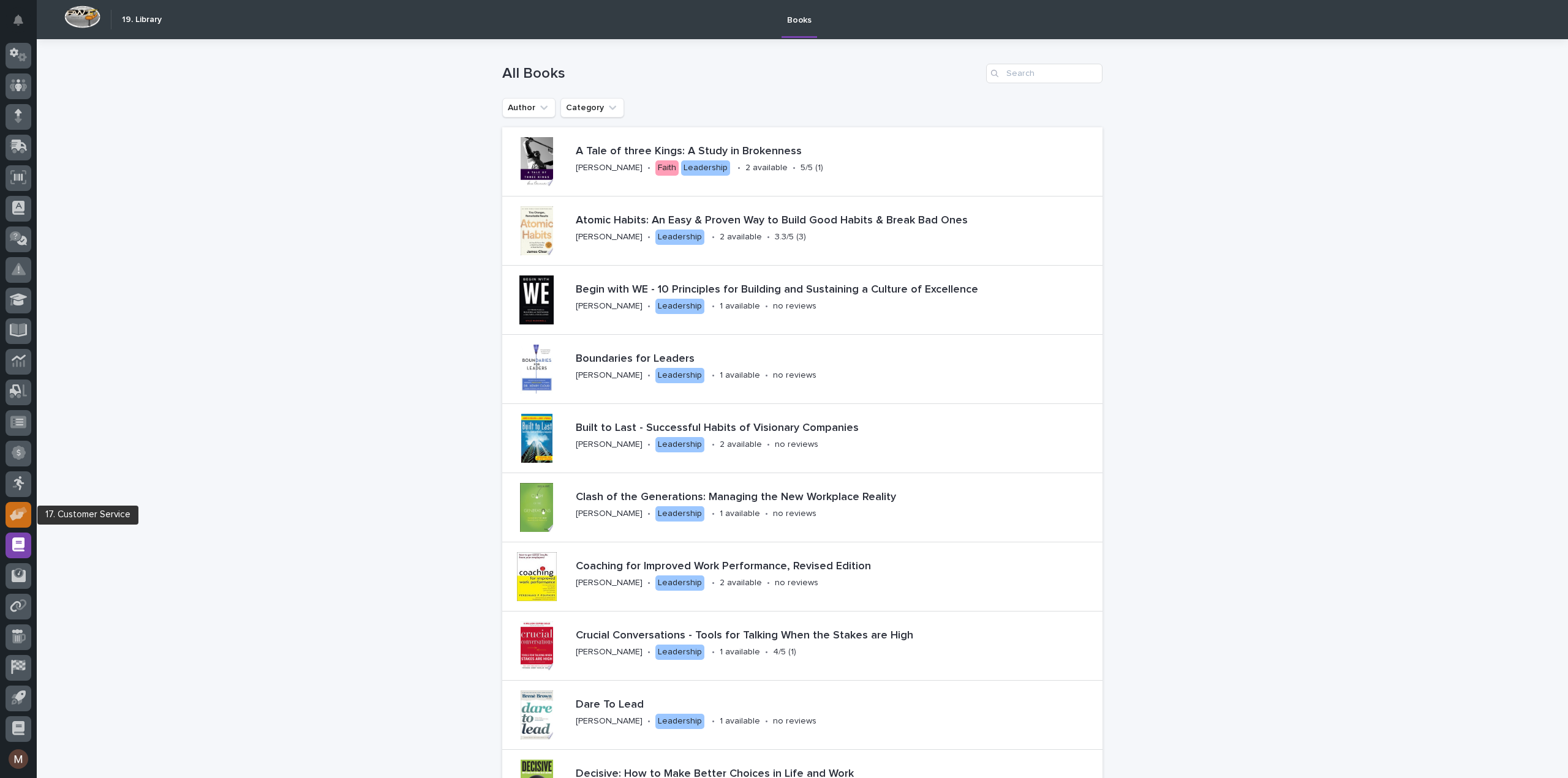
click at [17, 512] on icon at bounding box center [21, 511] width 12 height 9
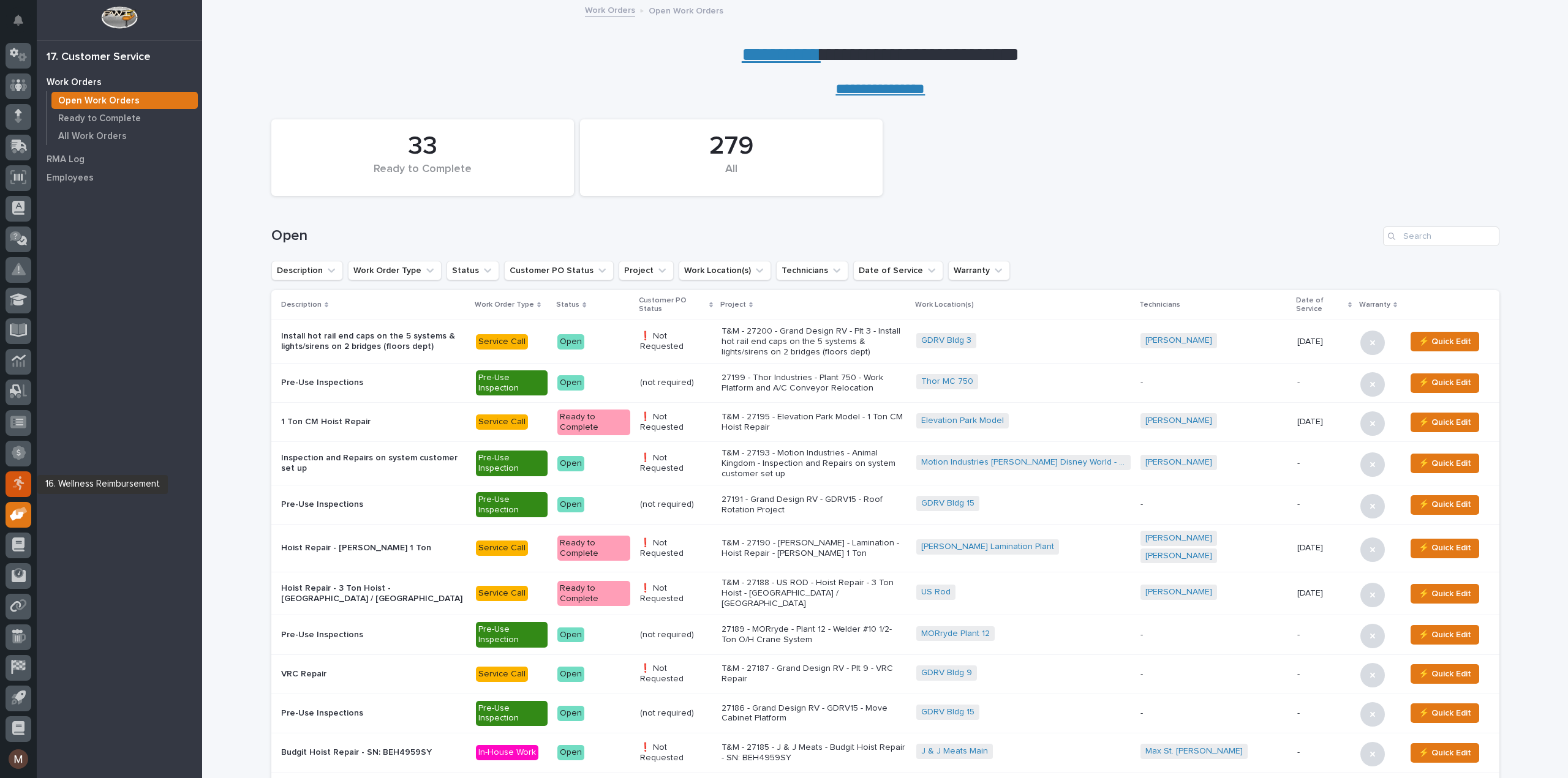
click at [15, 477] on icon at bounding box center [19, 483] width 13 height 14
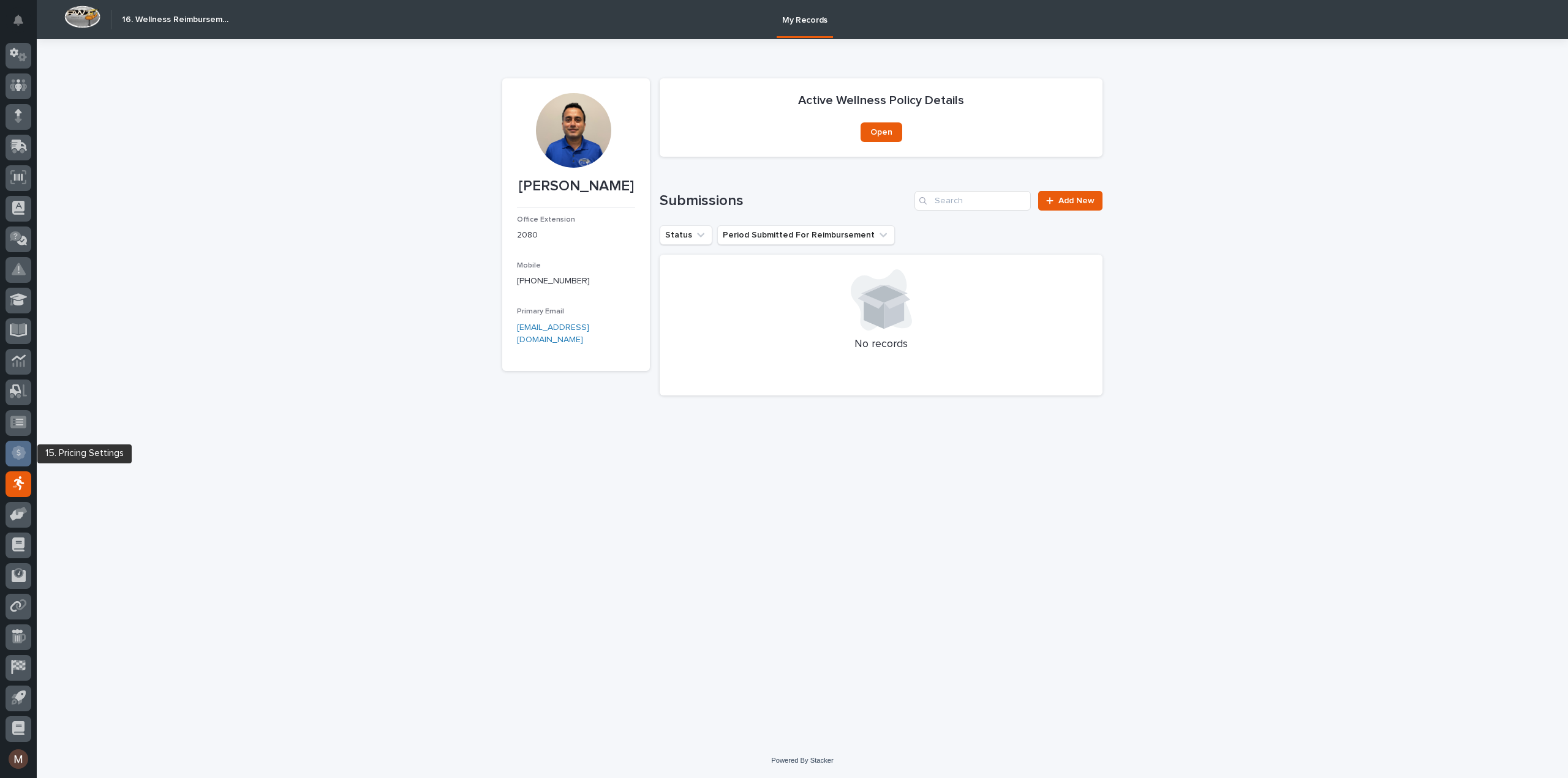
click at [20, 450] on icon at bounding box center [19, 453] width 14 height 14
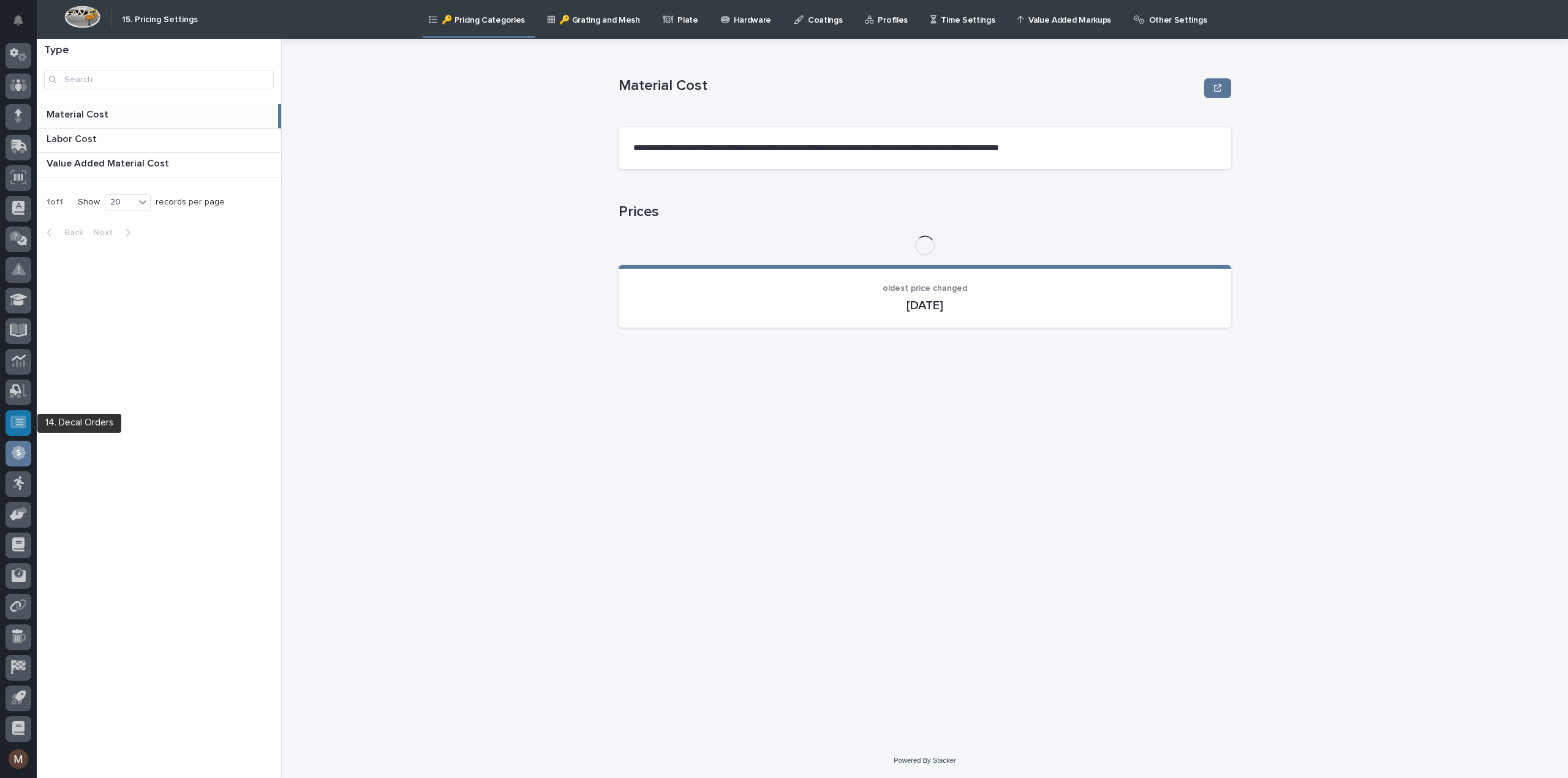
click at [17, 429] on div at bounding box center [18, 423] width 26 height 26
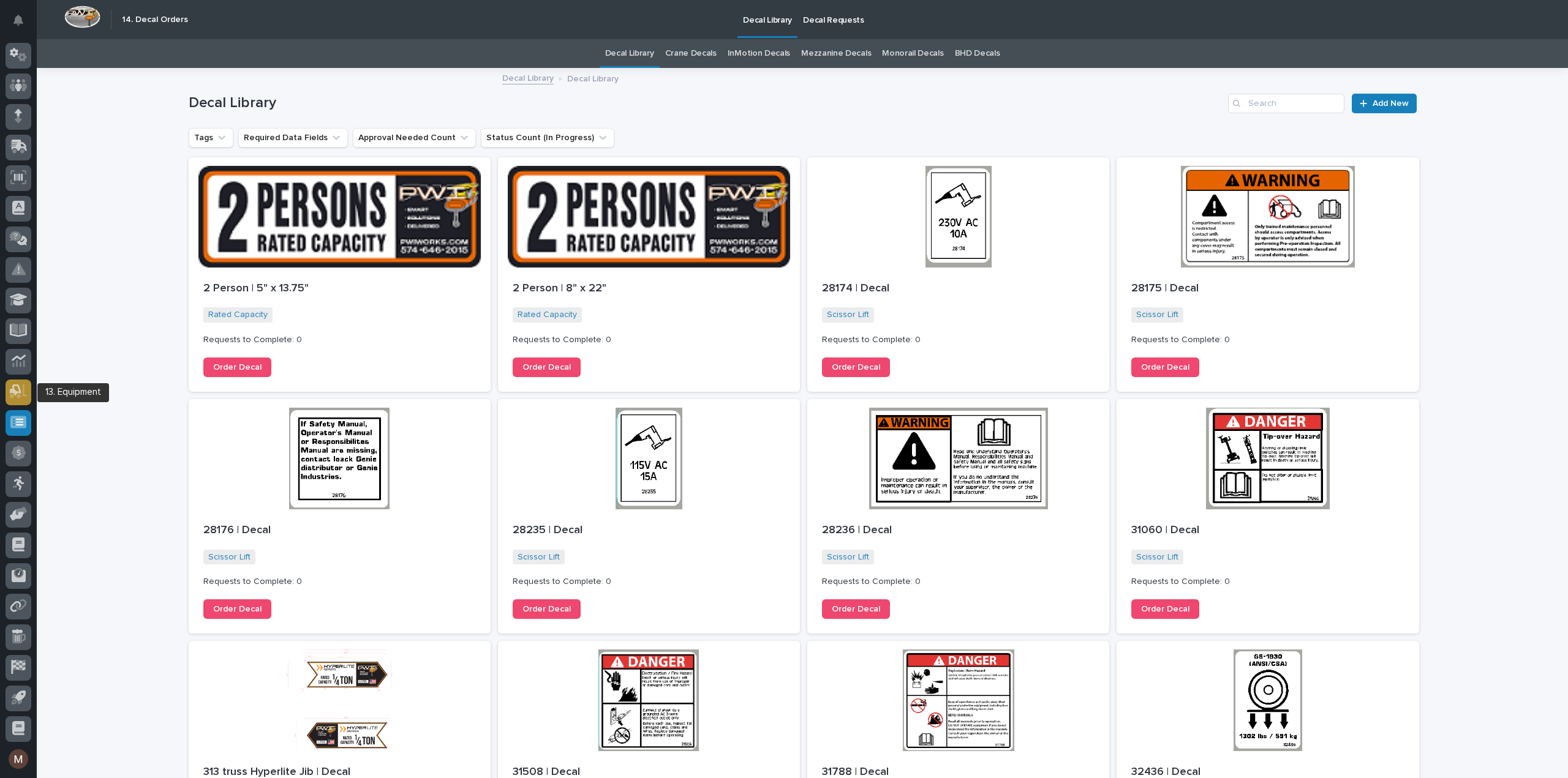
click at [9, 391] on icon at bounding box center [15, 390] width 12 height 12
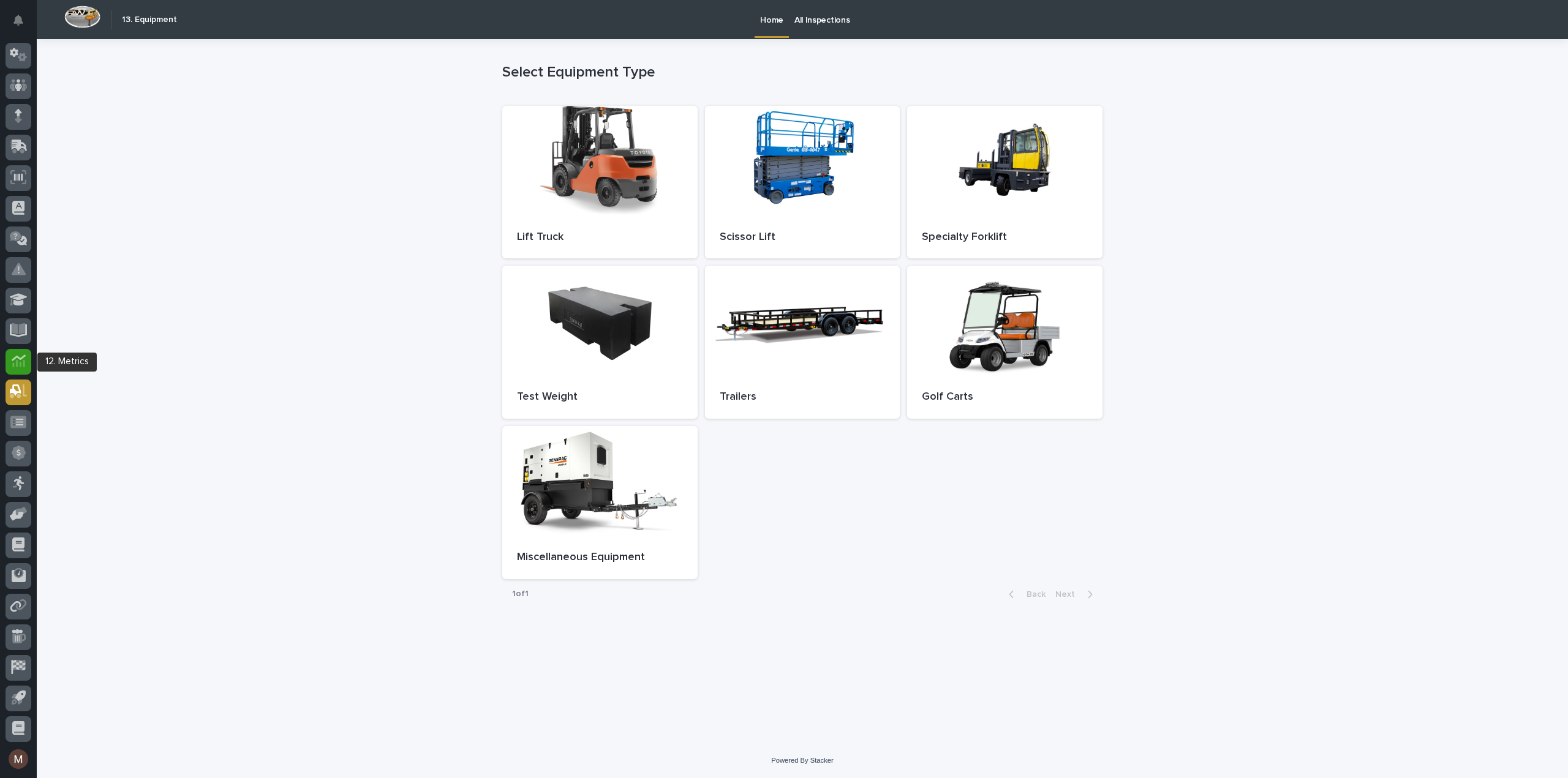
click at [13, 369] on div at bounding box center [18, 361] width 26 height 26
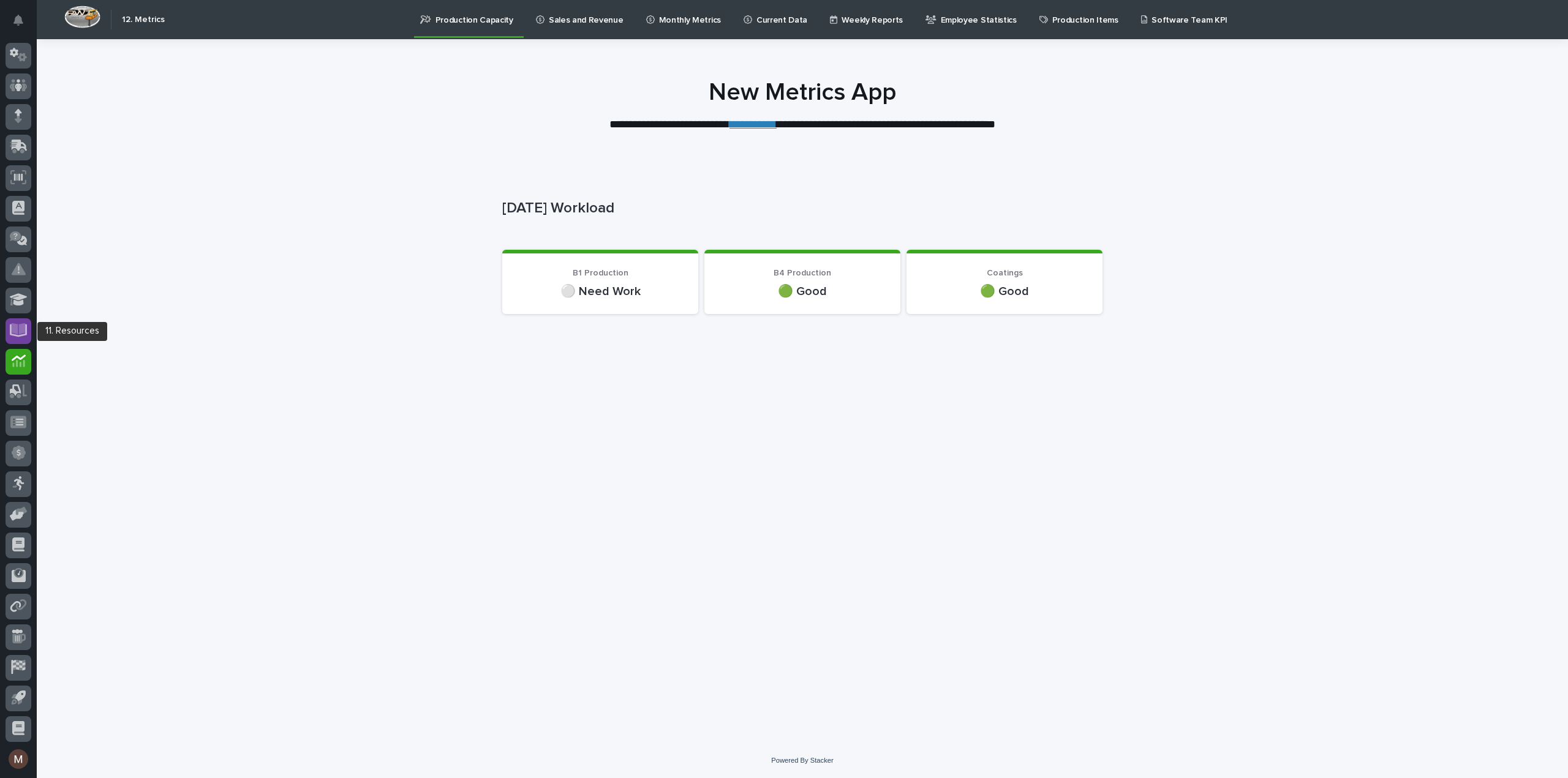
click at [13, 342] on div at bounding box center [18, 331] width 26 height 26
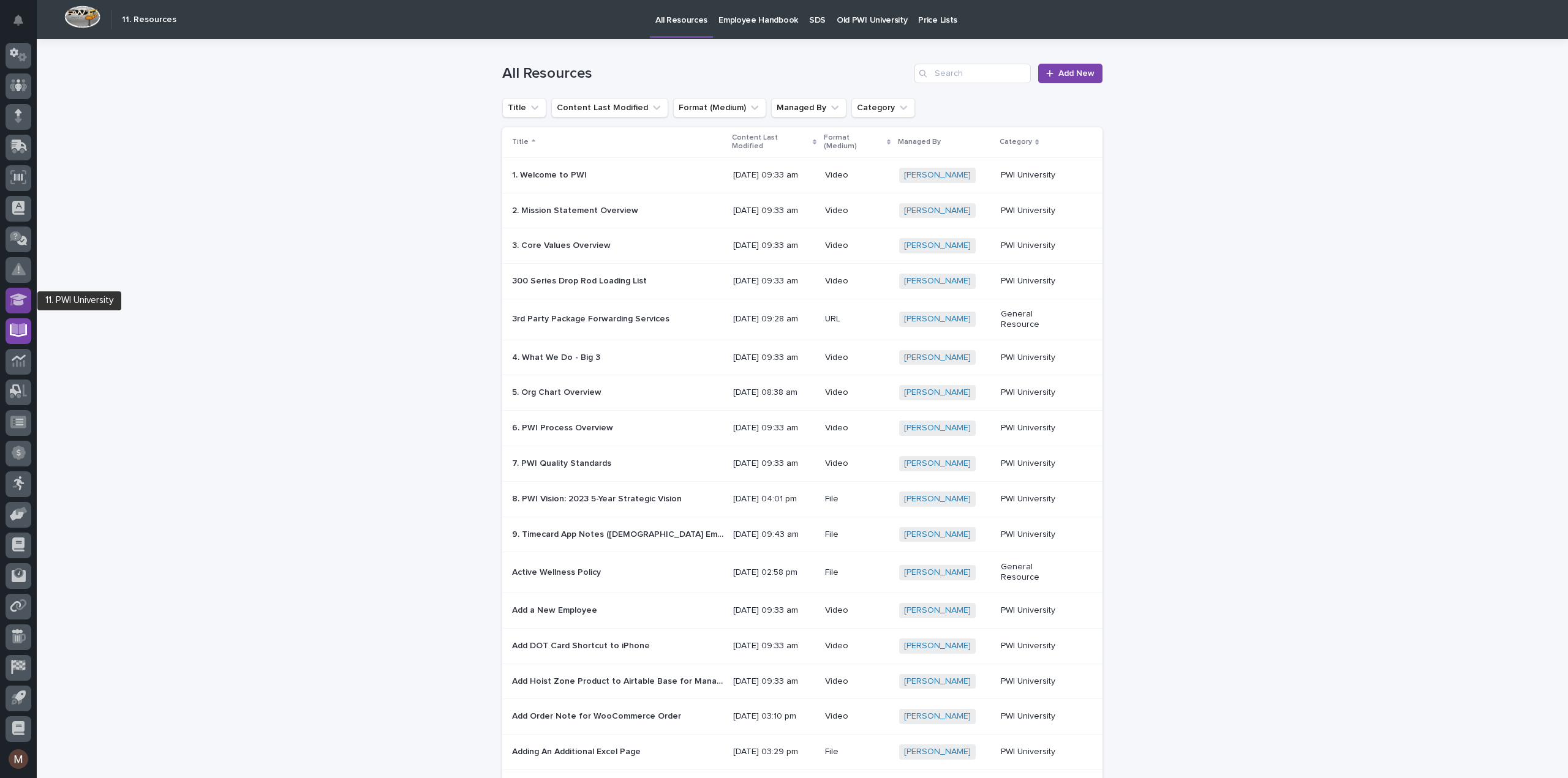
click at [14, 308] on div at bounding box center [18, 300] width 26 height 26
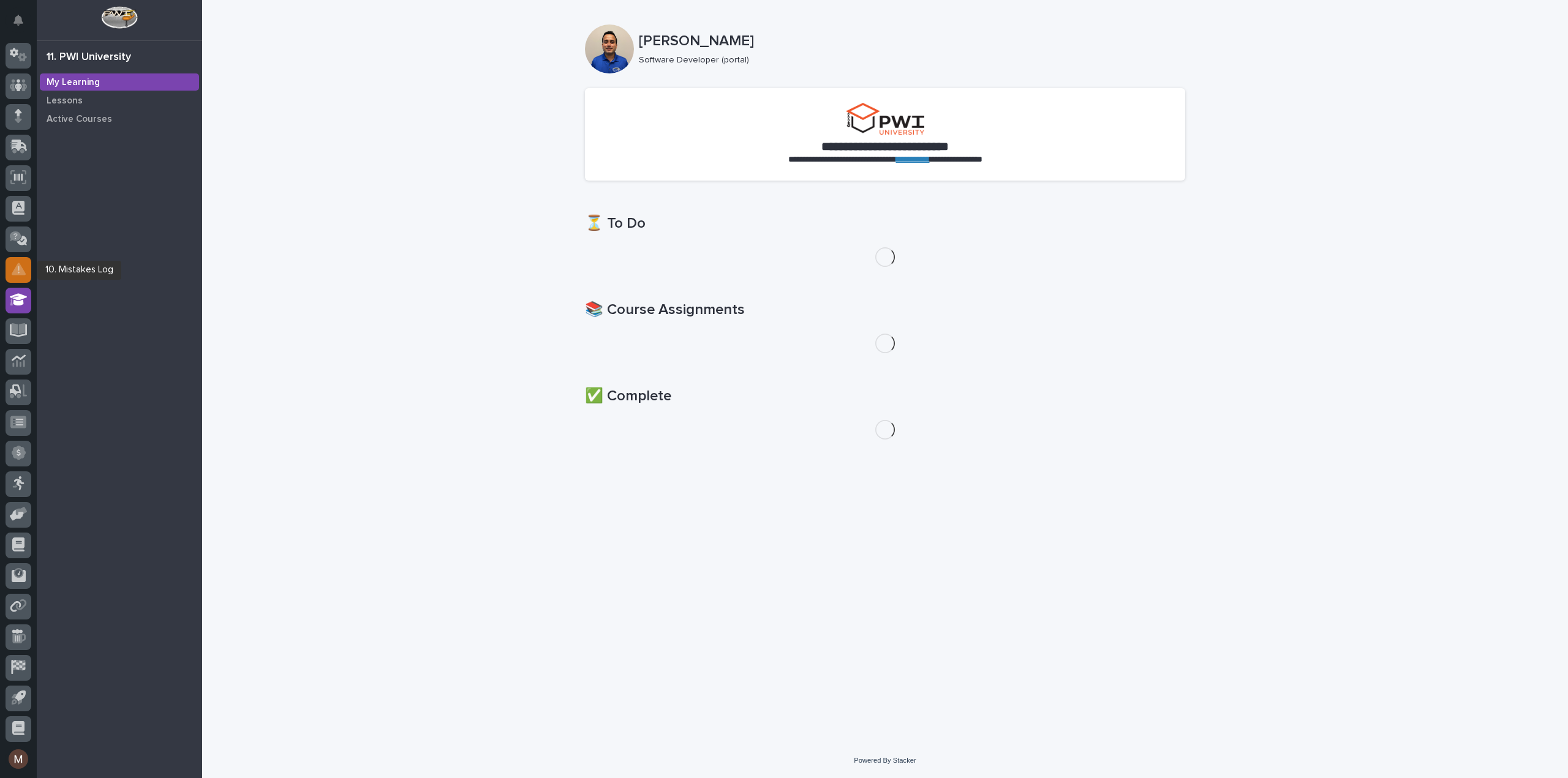
click at [15, 273] on icon at bounding box center [19, 270] width 14 height 13
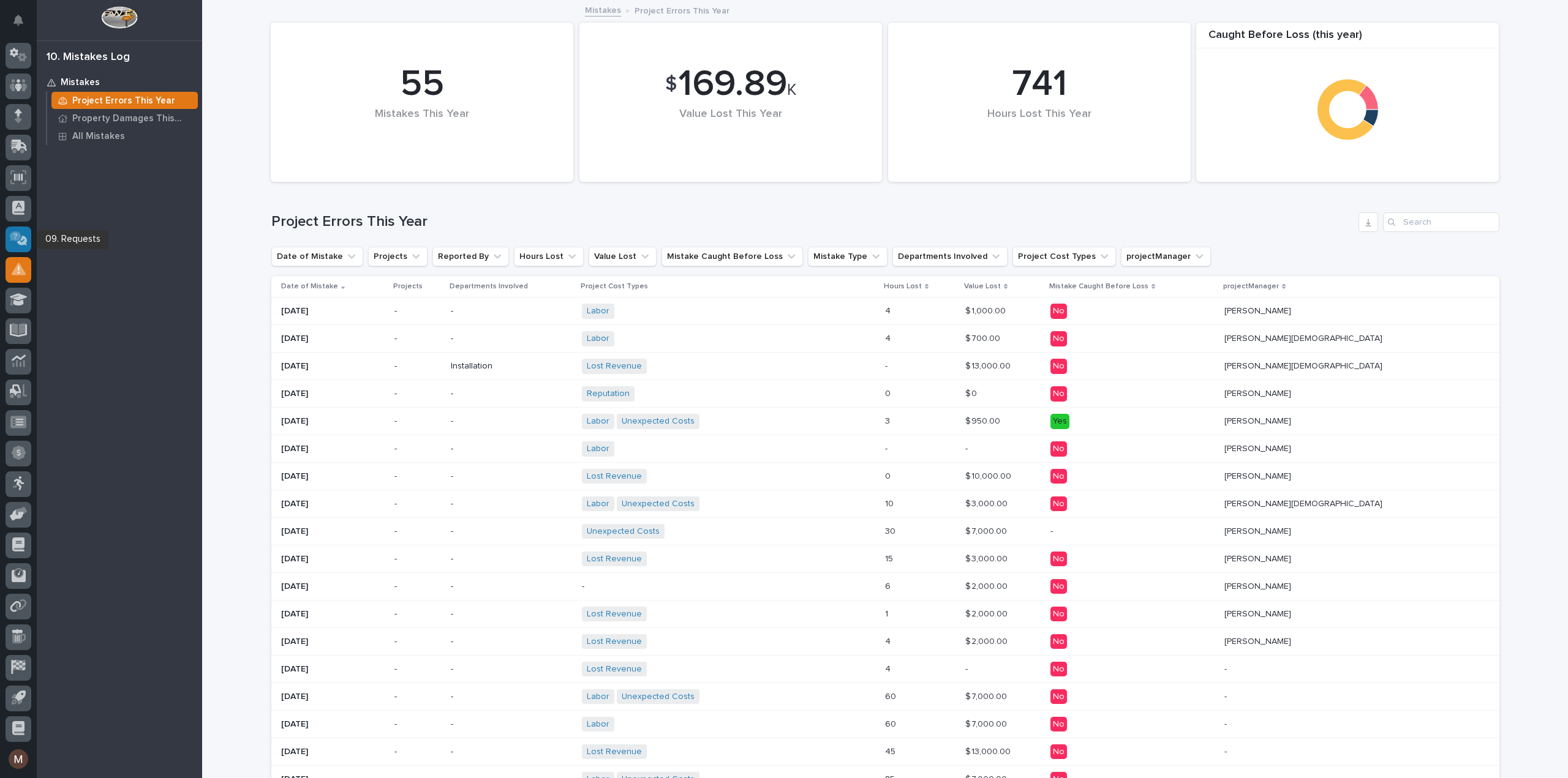
click at [15, 247] on div at bounding box center [18, 239] width 26 height 26
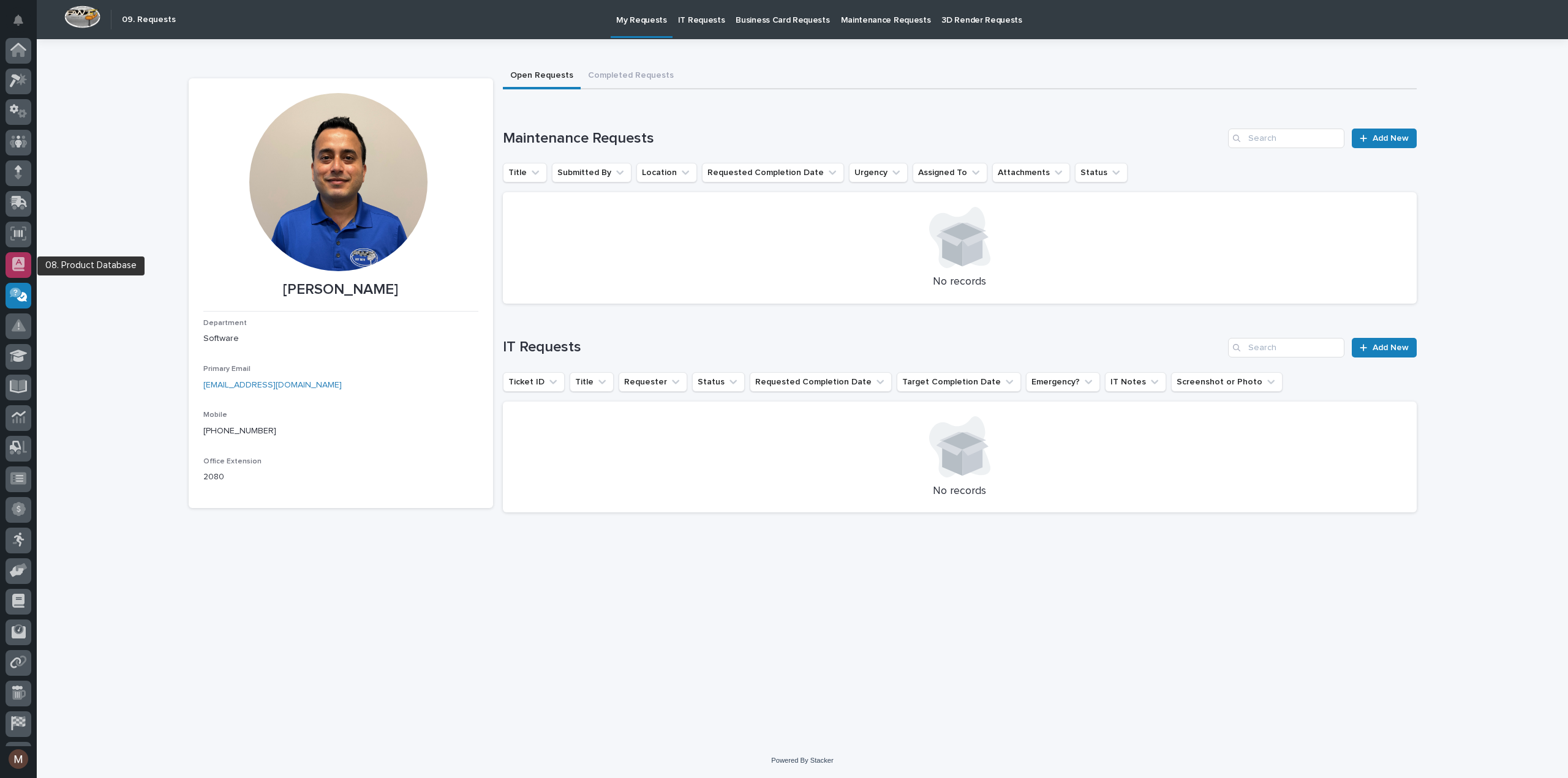
click at [18, 264] on icon at bounding box center [19, 264] width 13 height 14
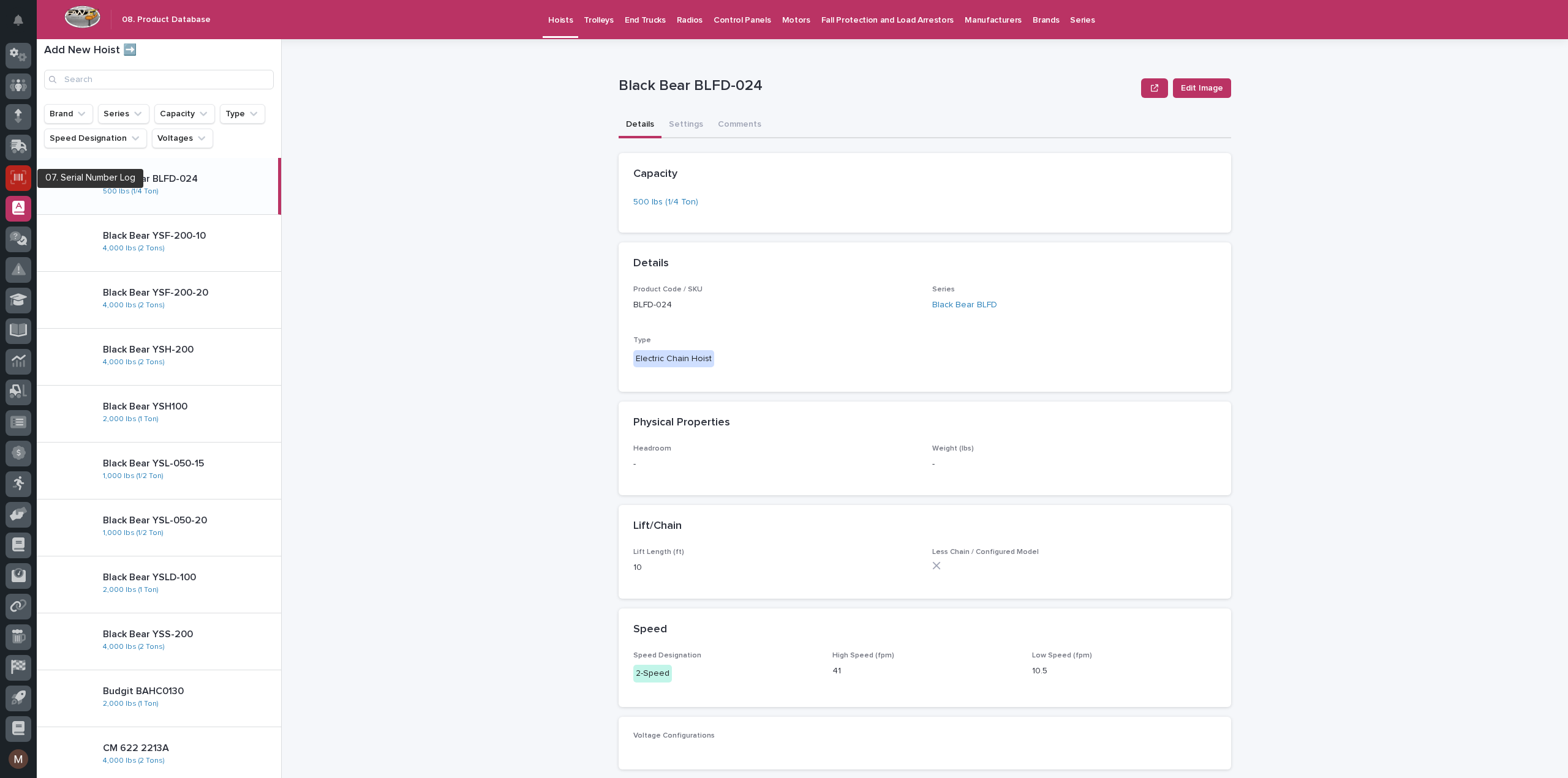
click at [15, 176] on icon at bounding box center [18, 177] width 9 height 7
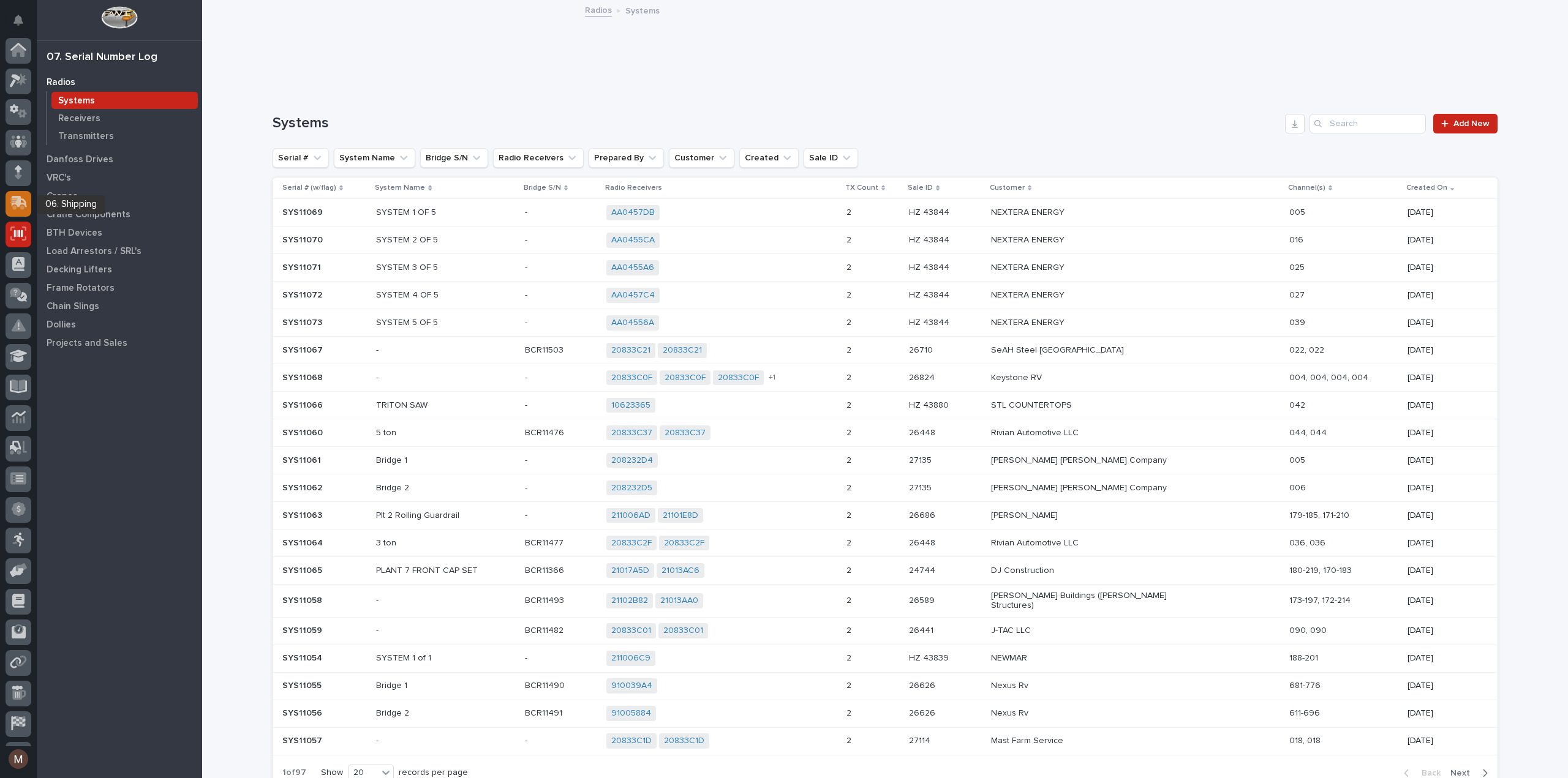
click at [17, 205] on icon at bounding box center [20, 201] width 16 height 12
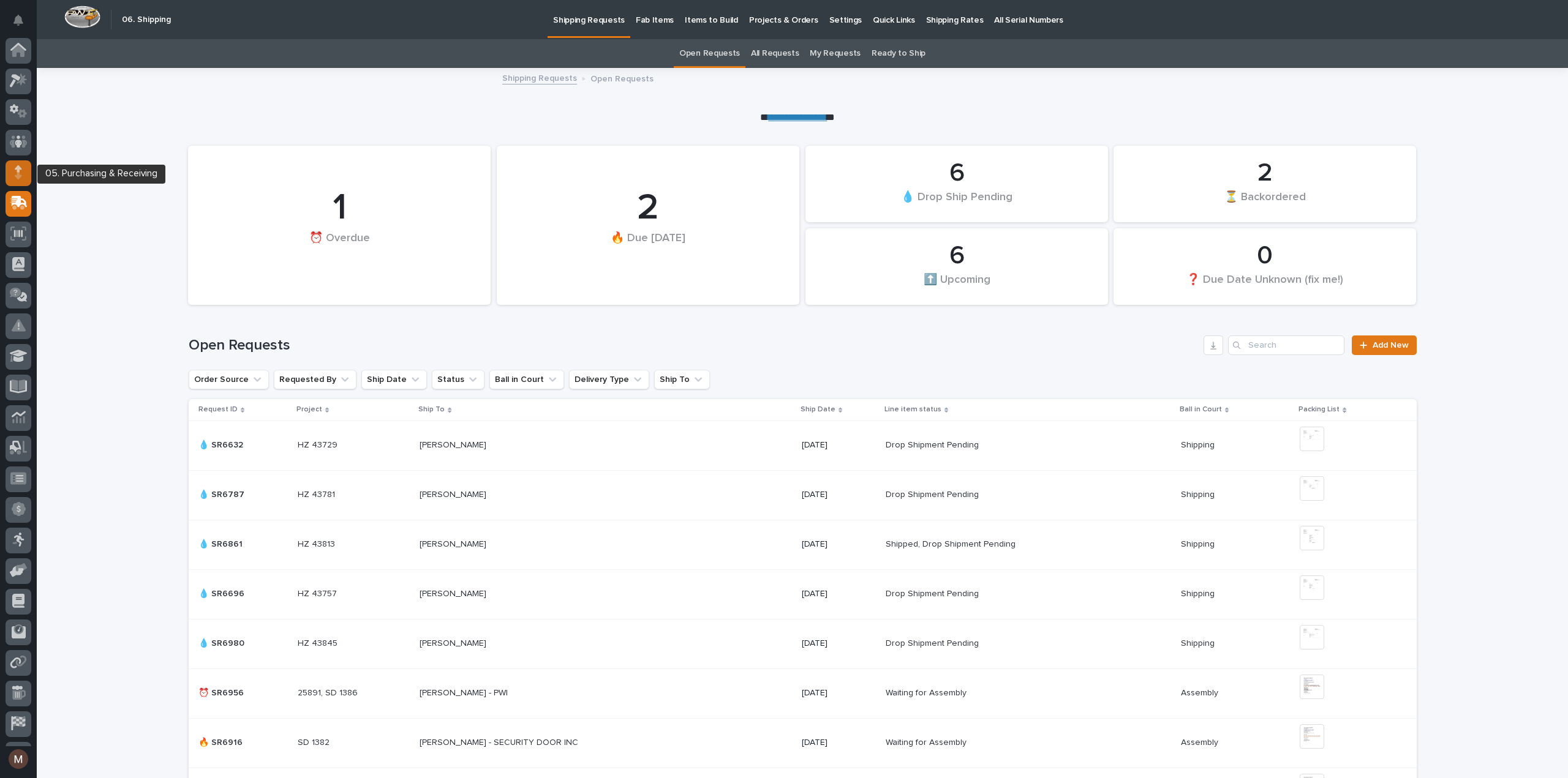
click at [13, 174] on div at bounding box center [18, 173] width 26 height 26
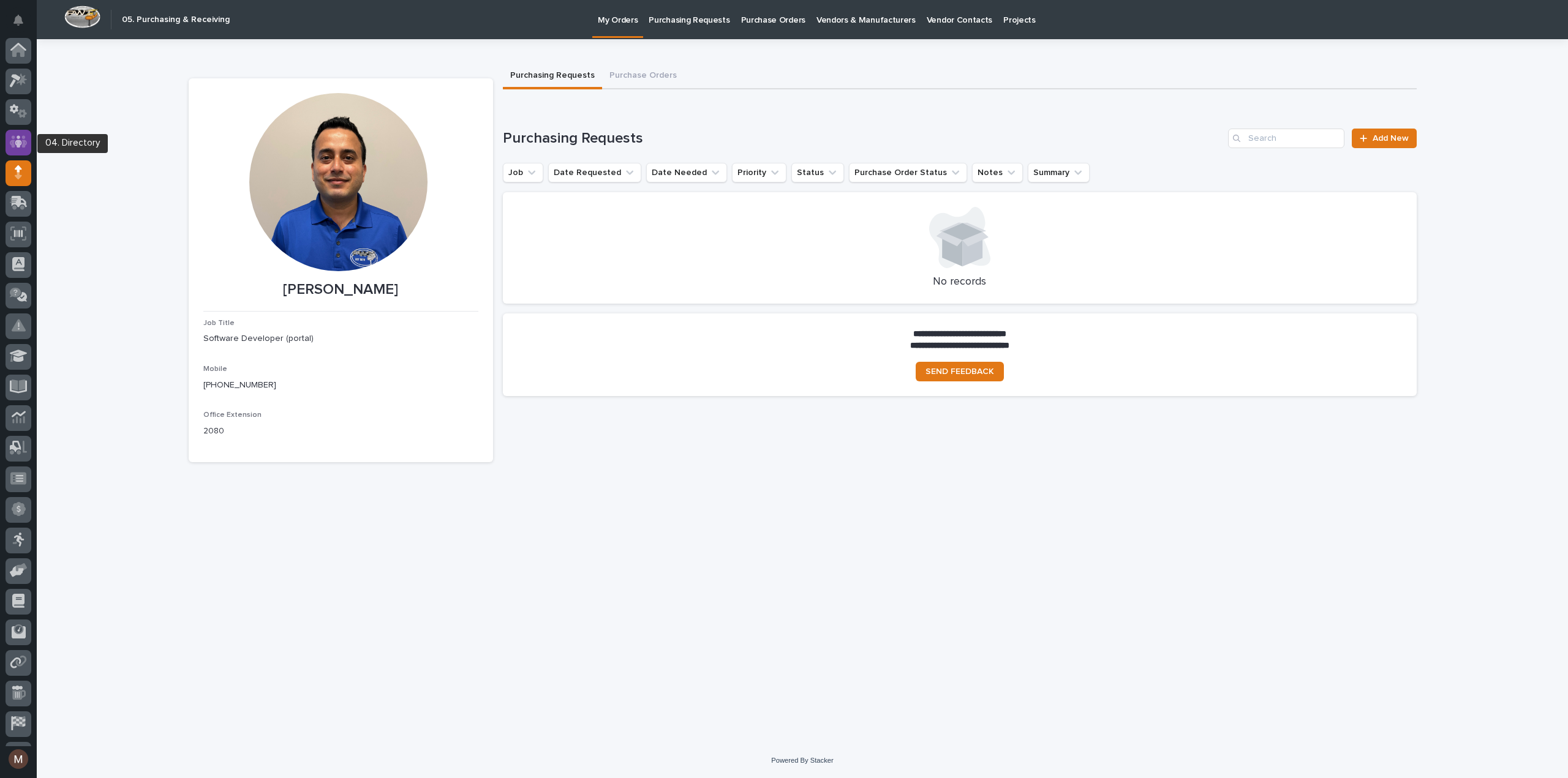
click at [17, 137] on icon at bounding box center [18, 142] width 7 height 13
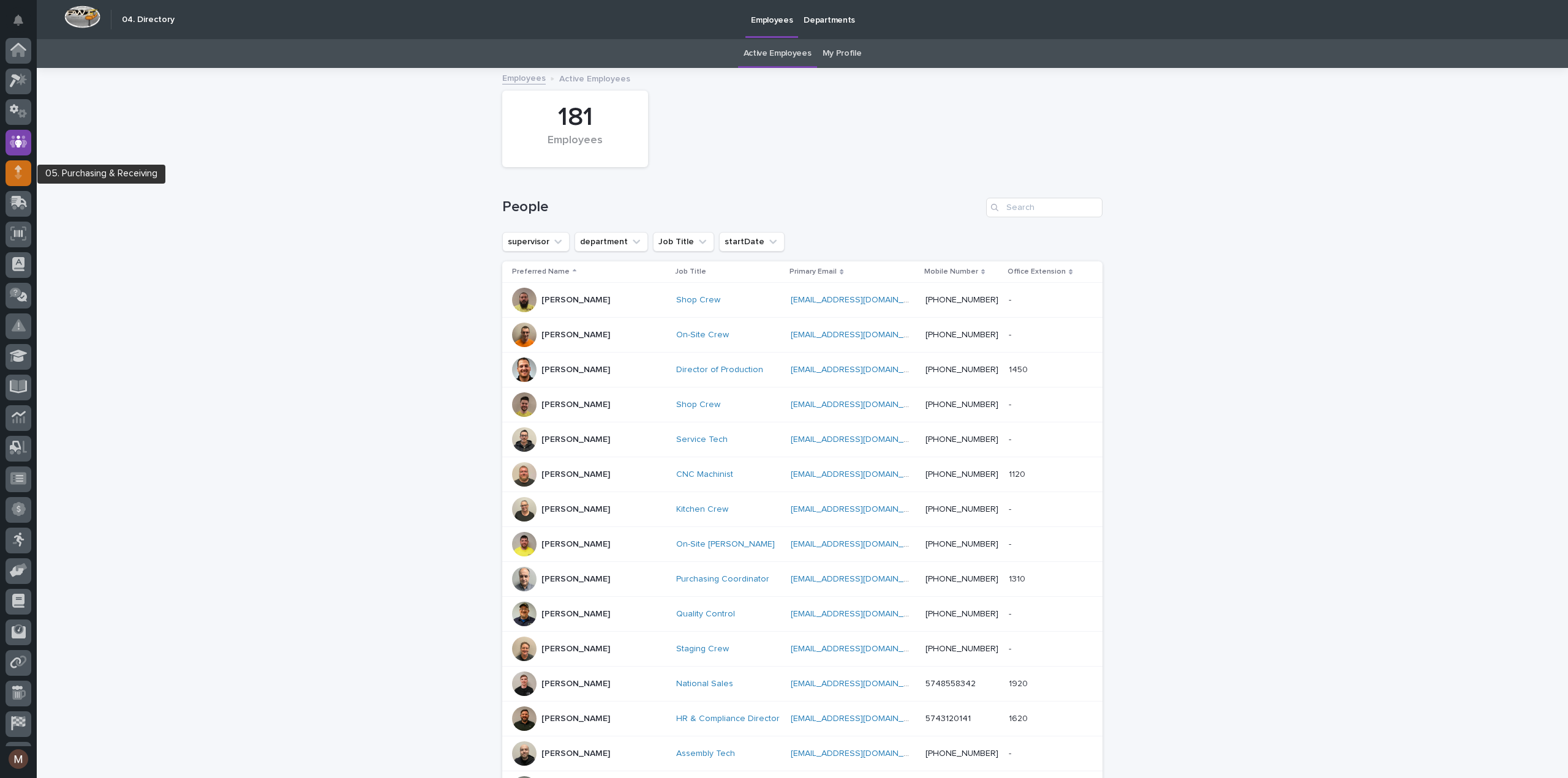
click at [13, 161] on div at bounding box center [18, 173] width 26 height 26
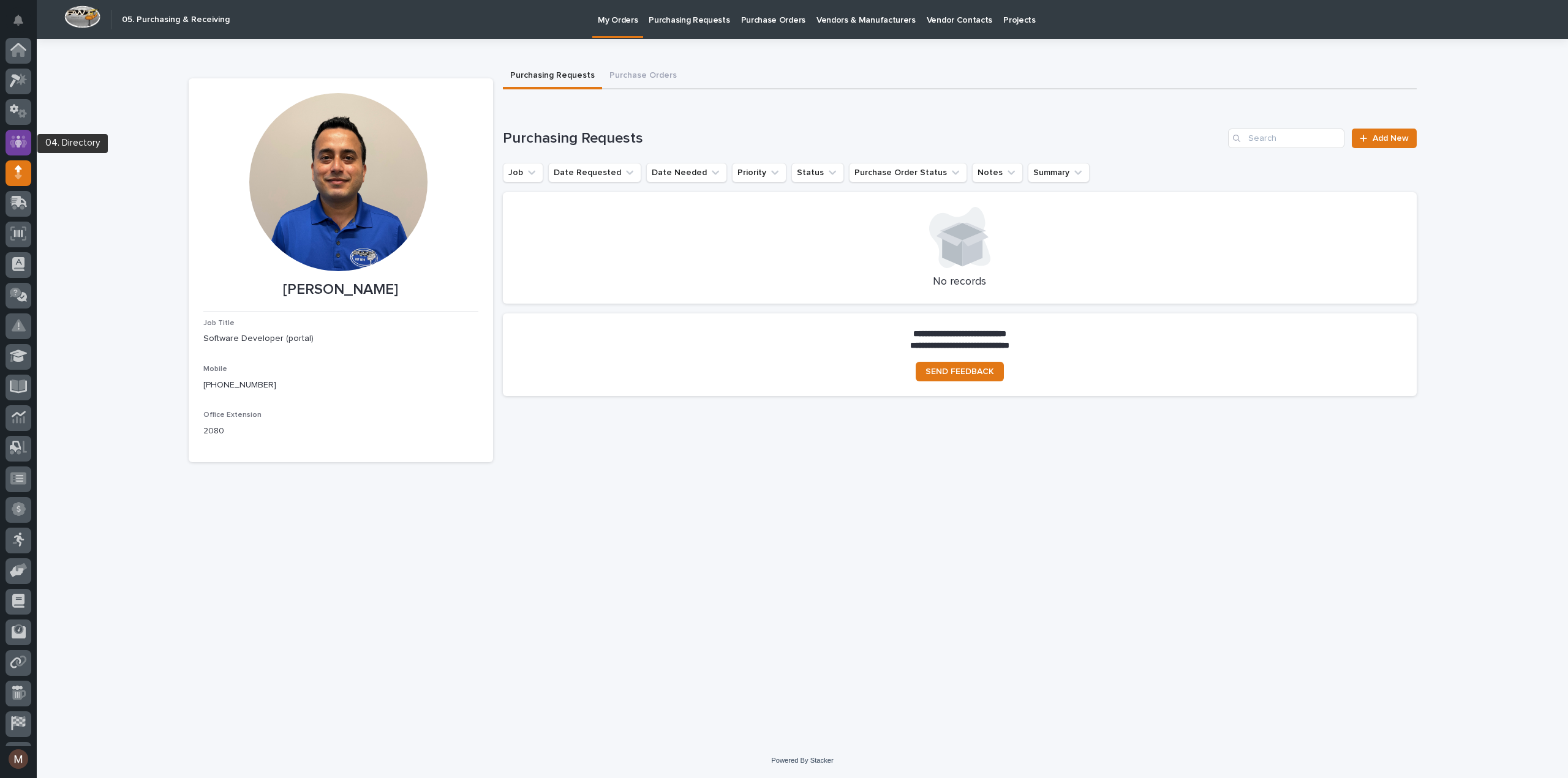
click at [17, 148] on icon at bounding box center [18, 142] width 7 height 13
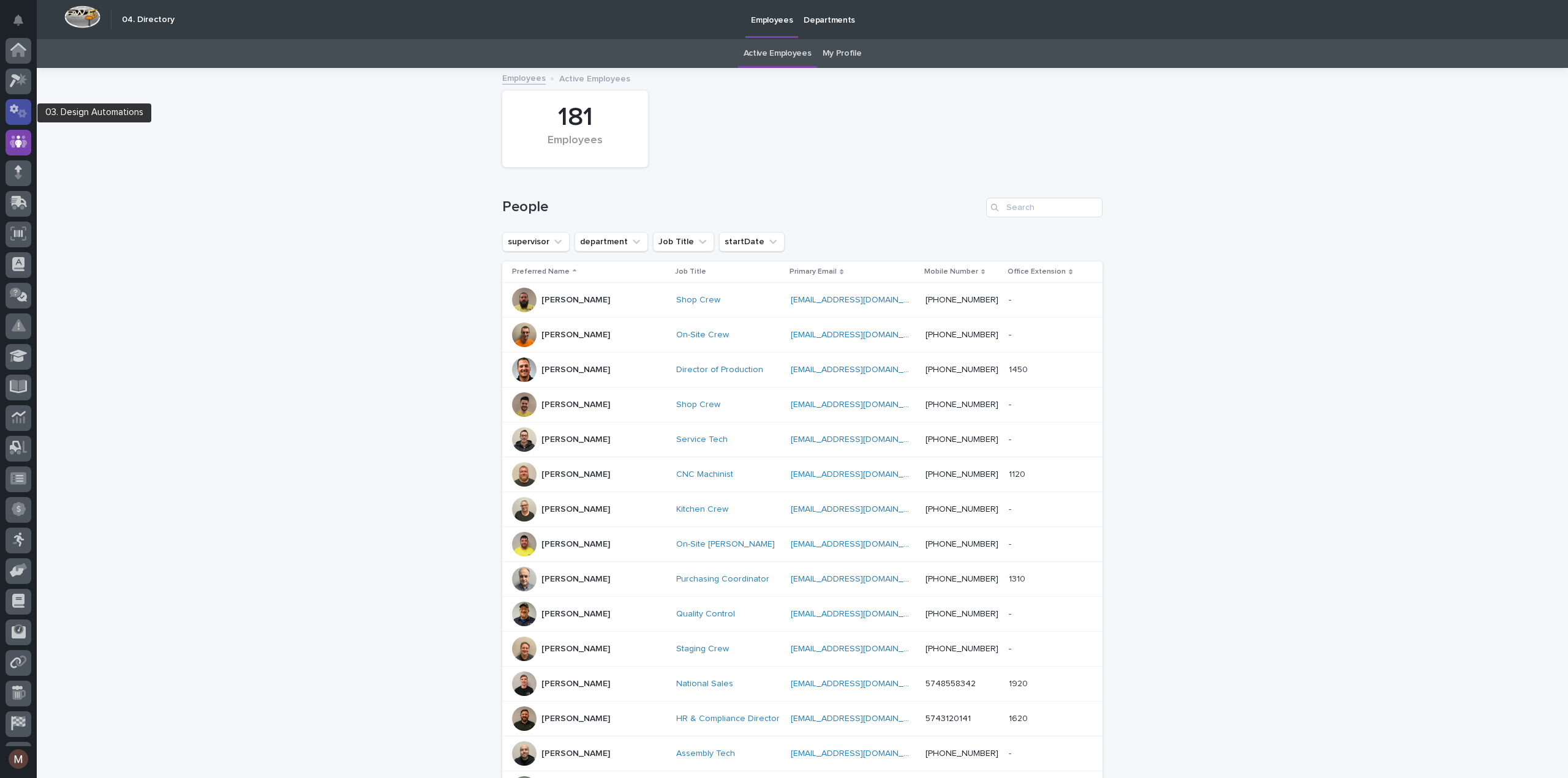
click at [19, 115] on icon at bounding box center [23, 113] width 9 height 9
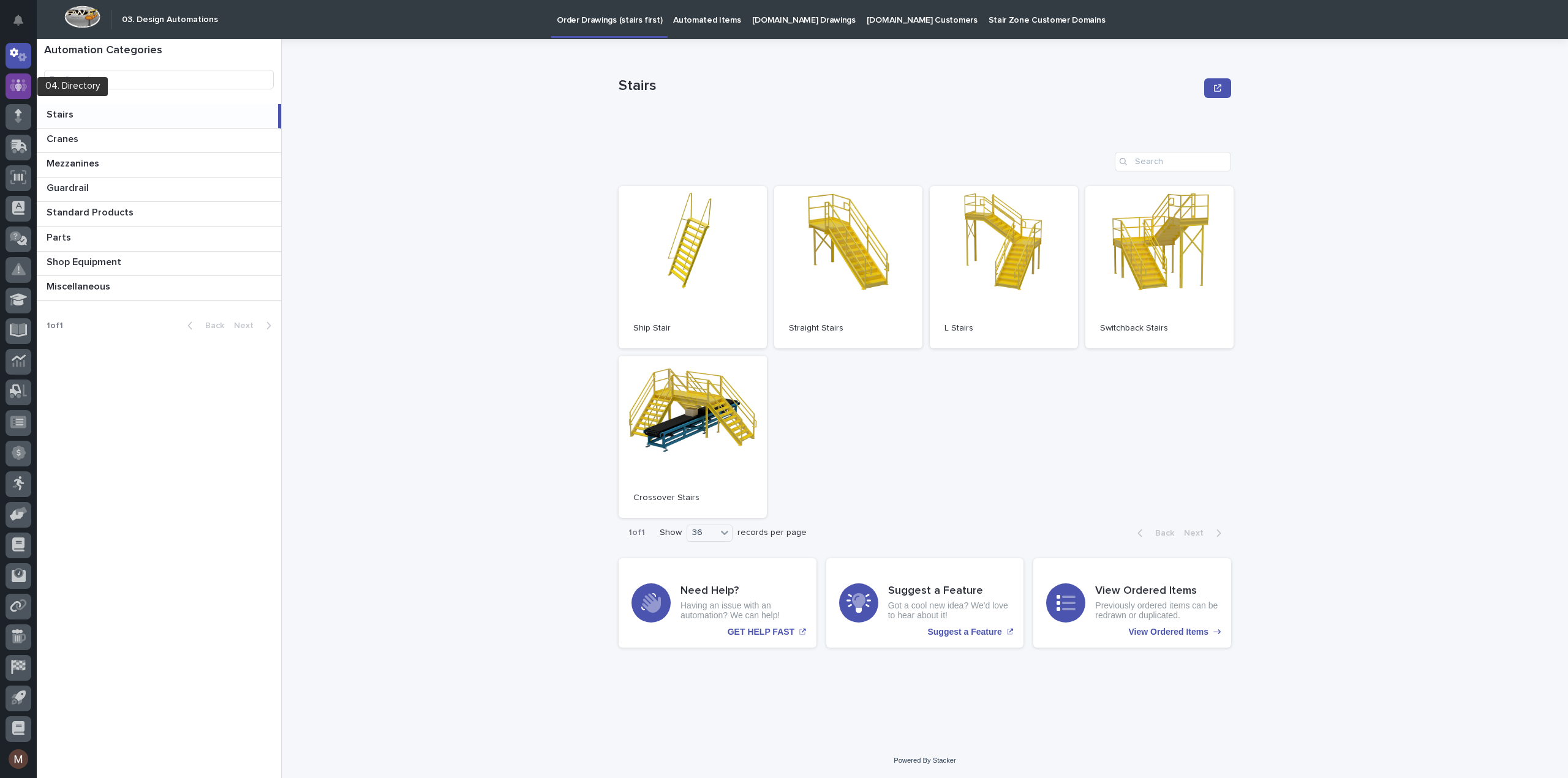
click at [16, 87] on icon at bounding box center [18, 86] width 7 height 13
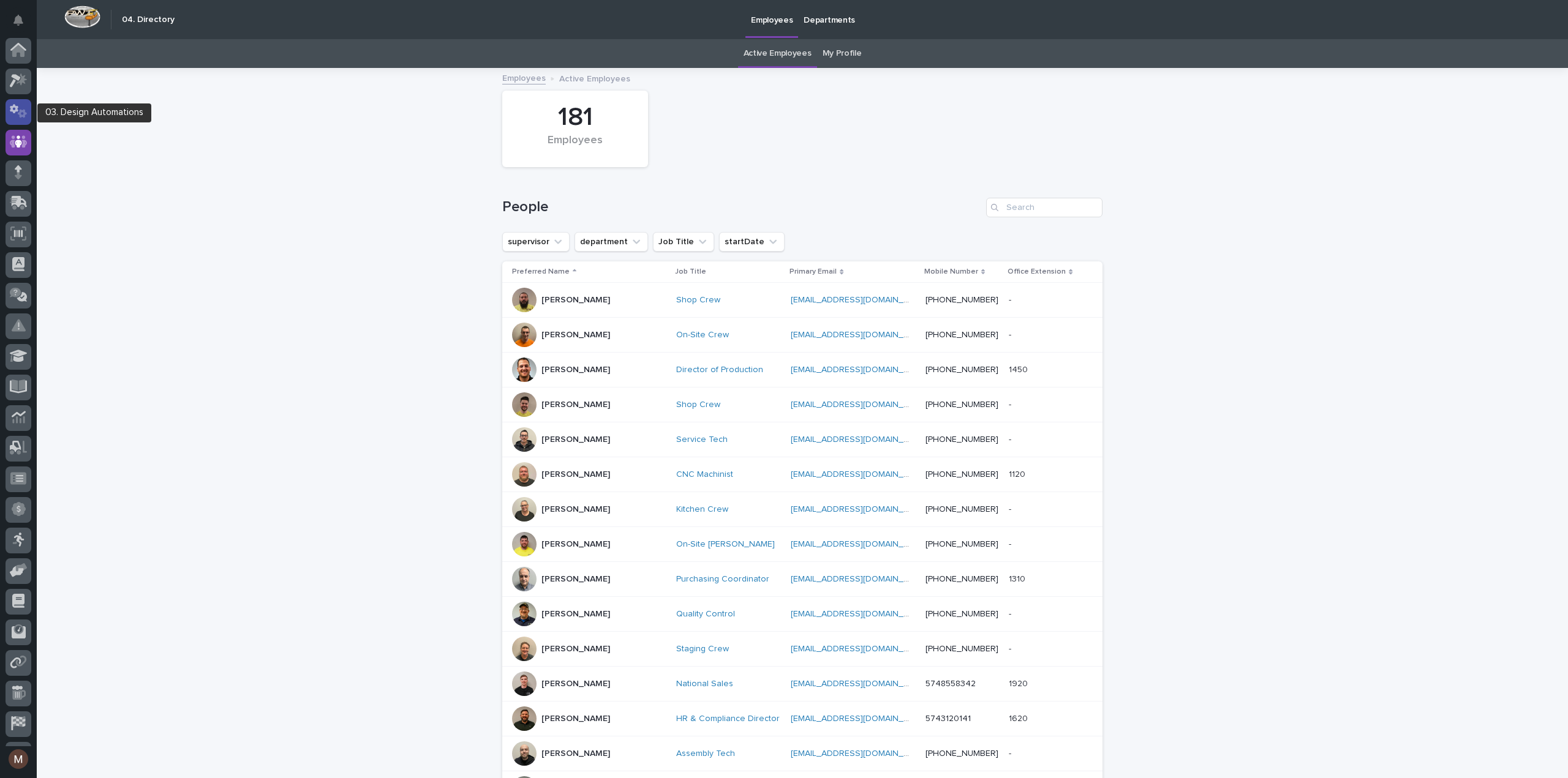
click at [17, 111] on icon at bounding box center [13, 109] width 9 height 9
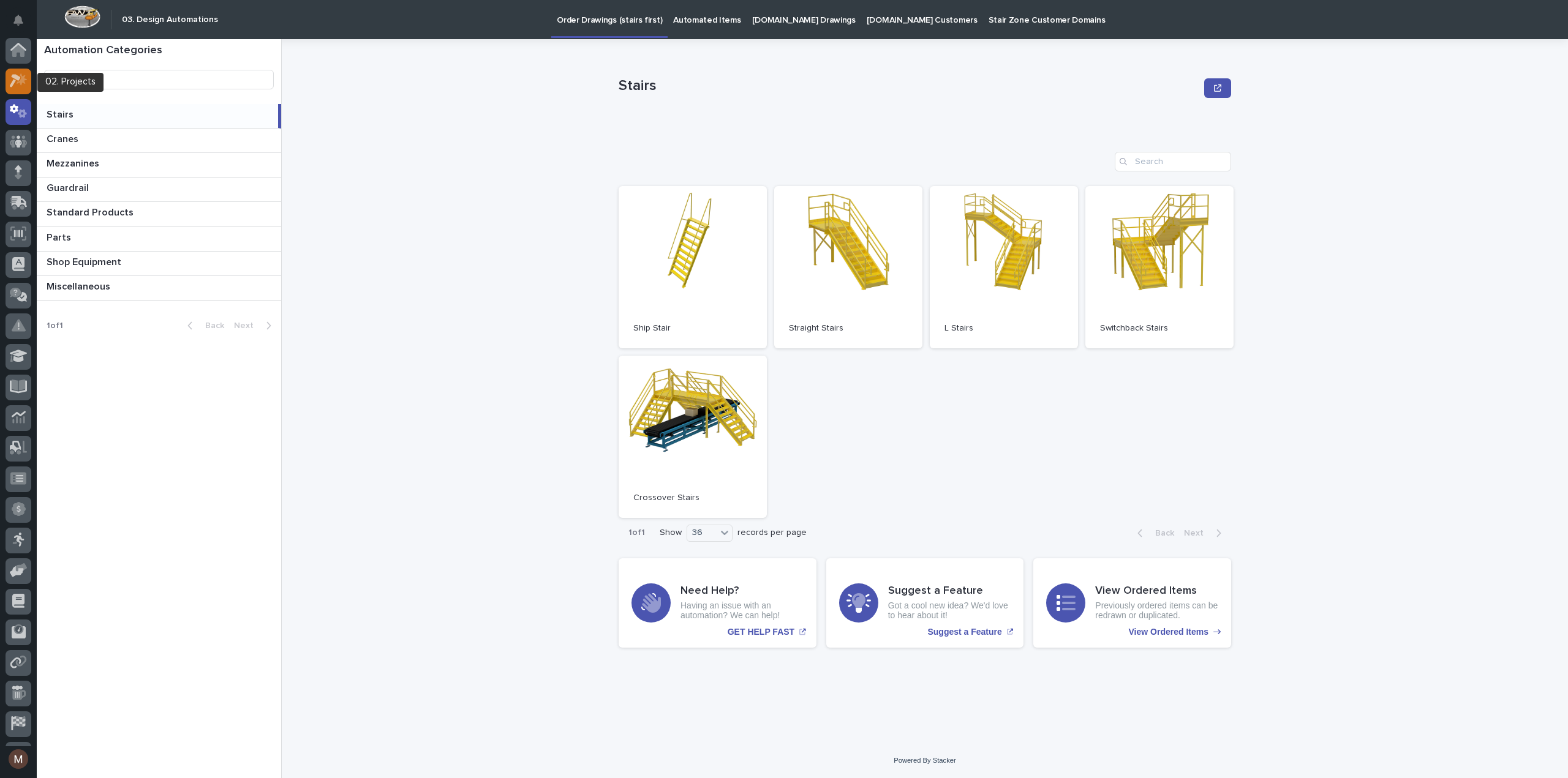
click at [18, 82] on icon at bounding box center [21, 79] width 10 height 13
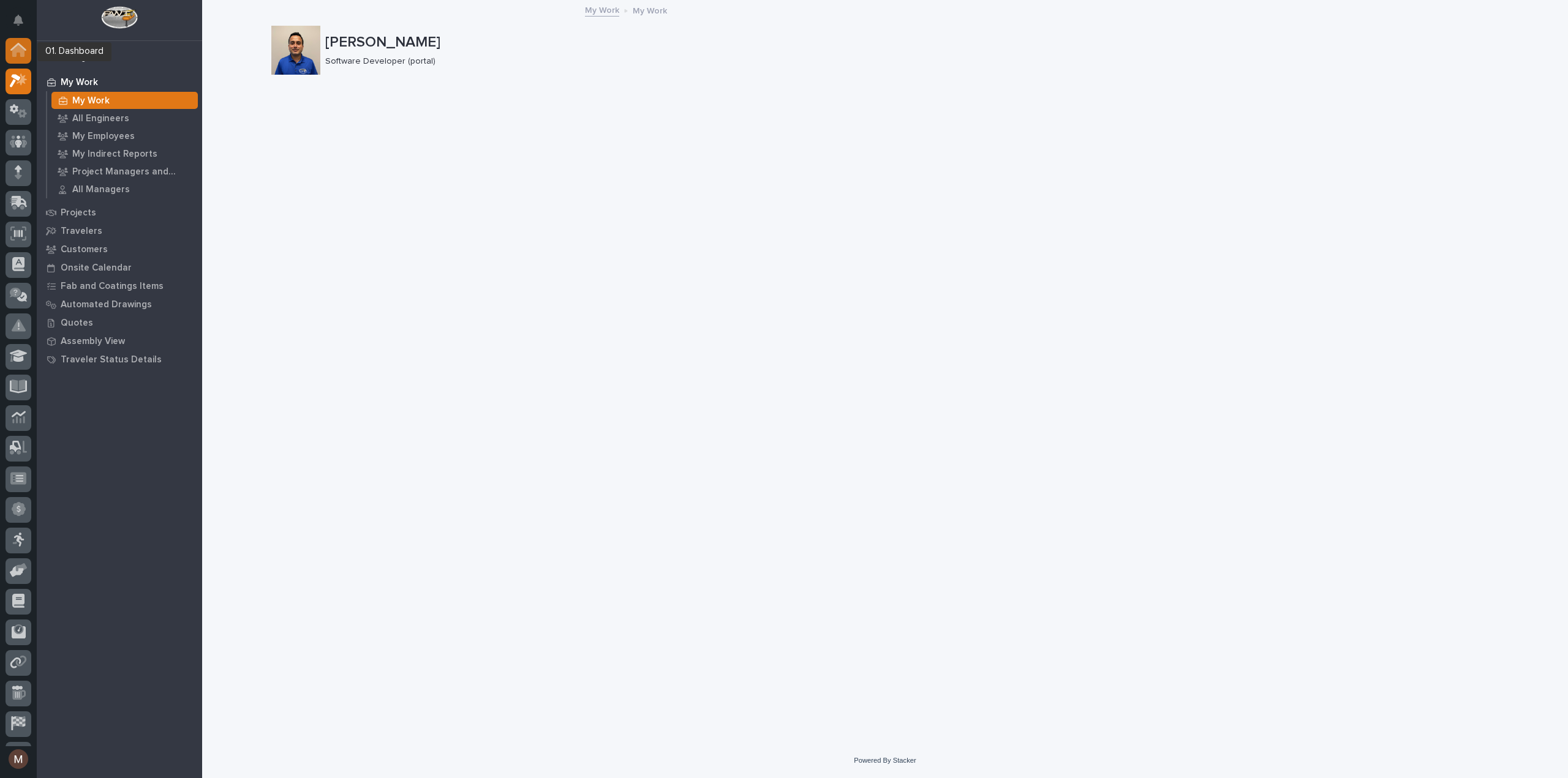
click at [13, 50] on icon at bounding box center [18, 47] width 16 height 8
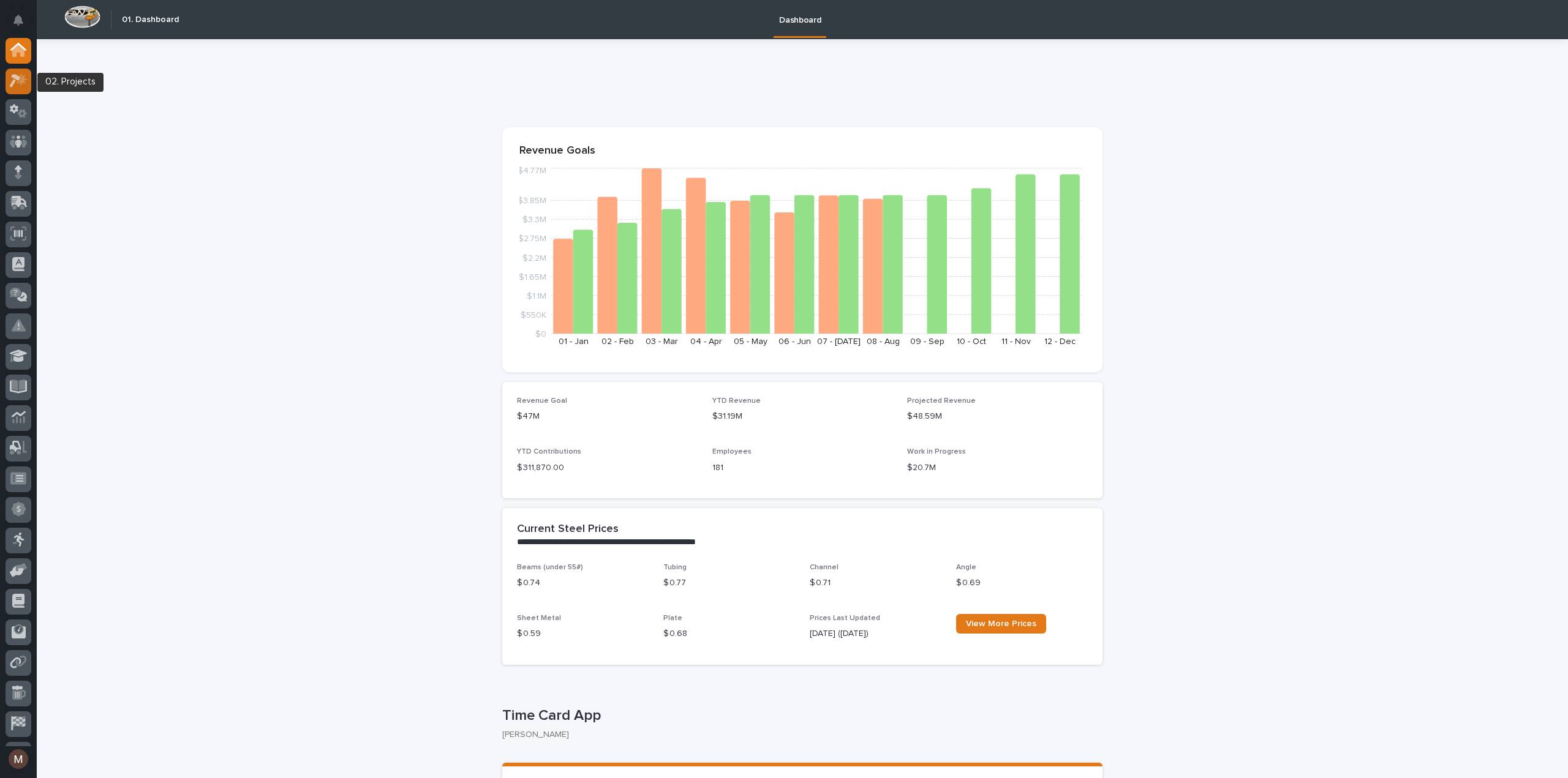
click at [24, 84] on icon at bounding box center [18, 80] width 18 height 14
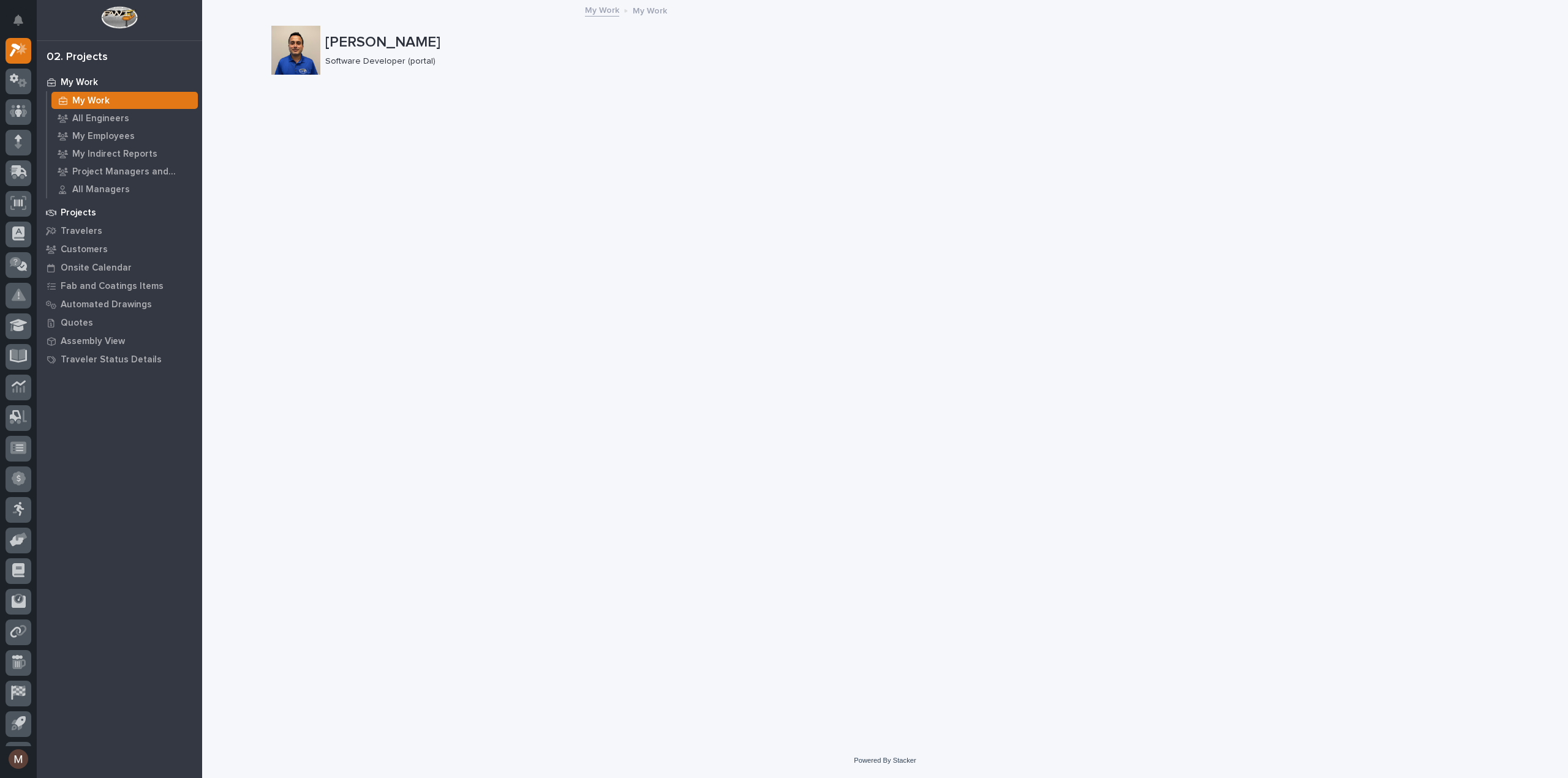
click at [84, 206] on div "Projects" at bounding box center [120, 212] width 159 height 17
